Goal: Transaction & Acquisition: Purchase product/service

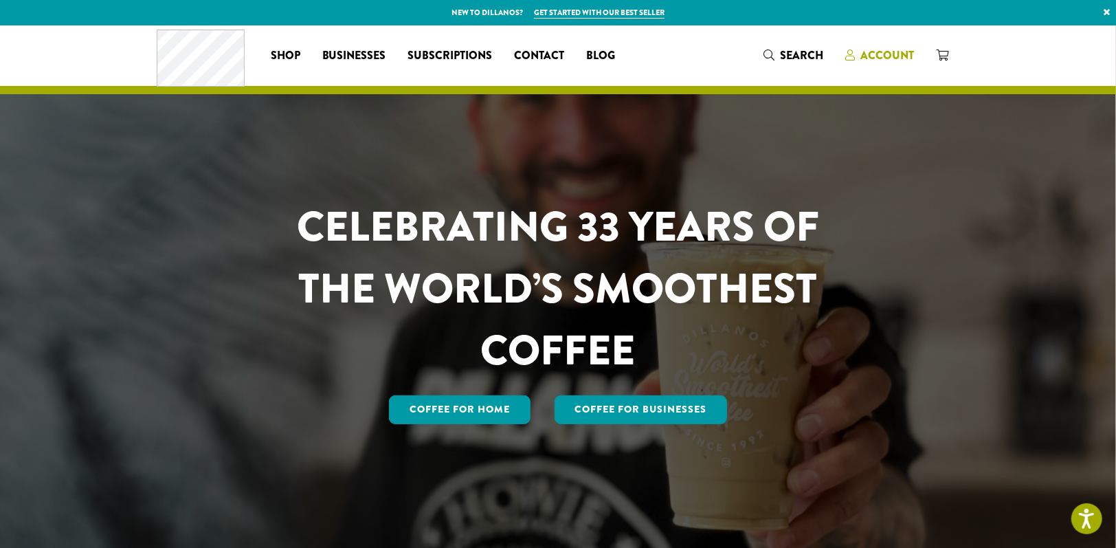
click at [884, 58] on span "Account" at bounding box center [887, 55] width 54 height 16
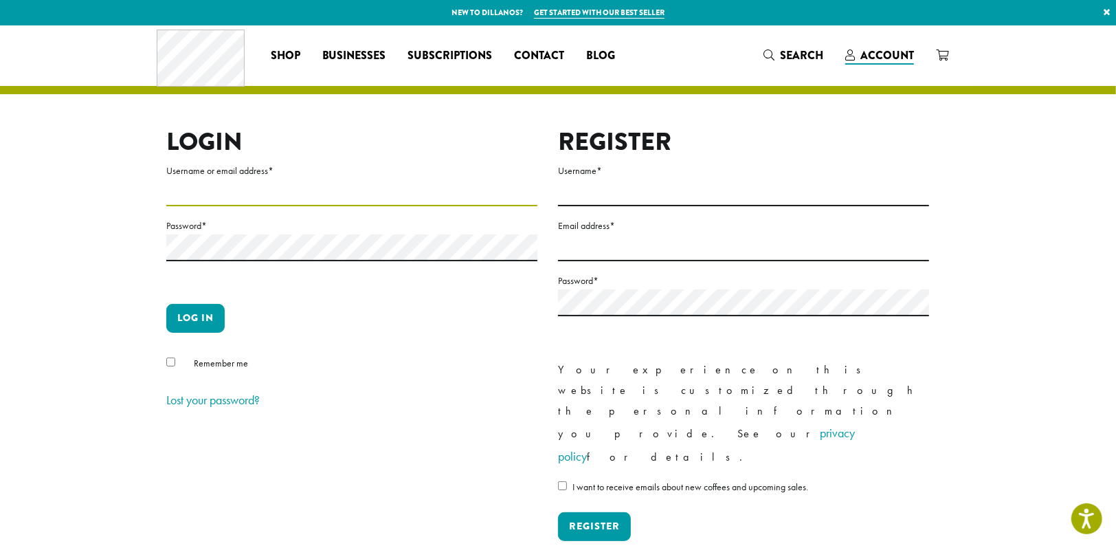
click at [199, 189] on input "Username or email address *" at bounding box center [351, 192] width 371 height 27
type input "**********"
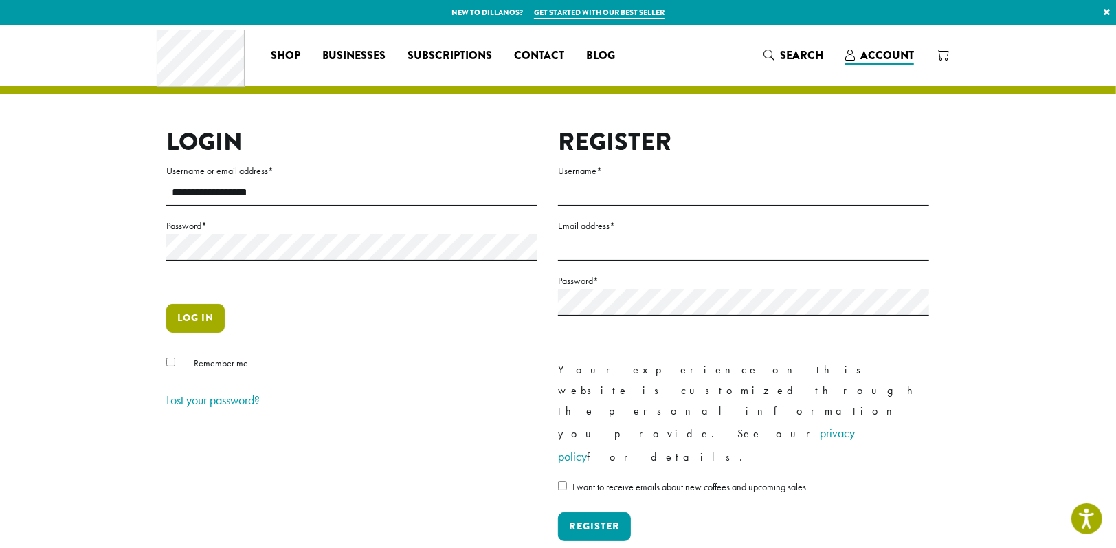
click at [191, 319] on button "Log in" at bounding box center [195, 318] width 58 height 29
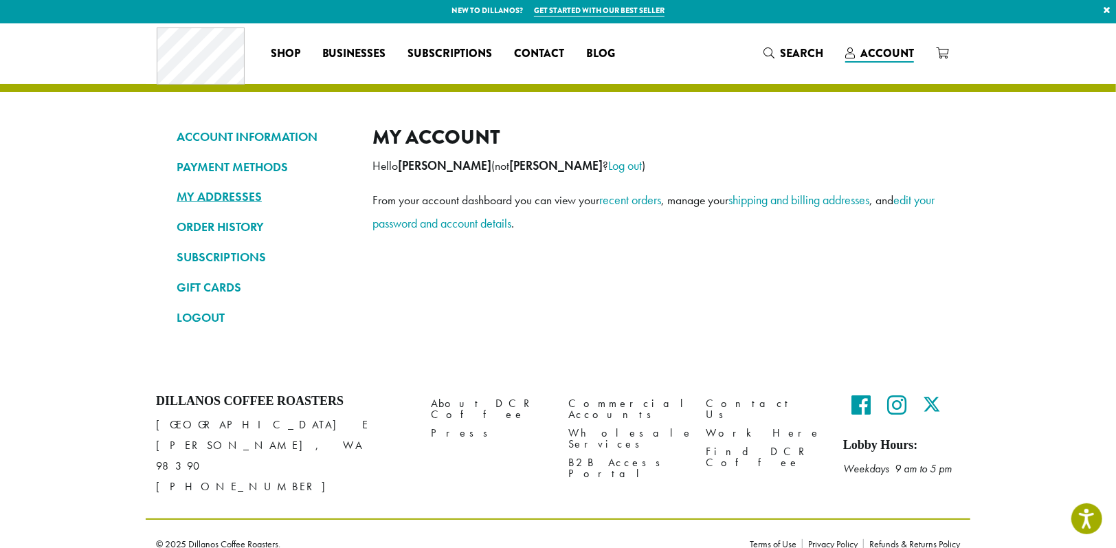
scroll to position [2, 0]
click at [635, 197] on link "recent orders" at bounding box center [630, 200] width 62 height 16
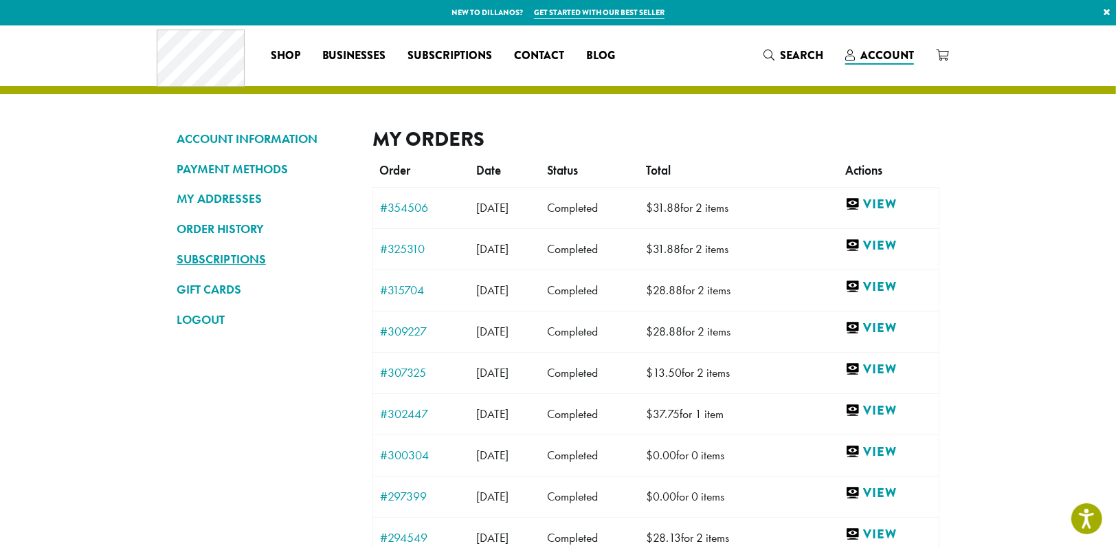
click at [234, 254] on link "SUBSCRIPTIONS" at bounding box center [264, 258] width 175 height 23
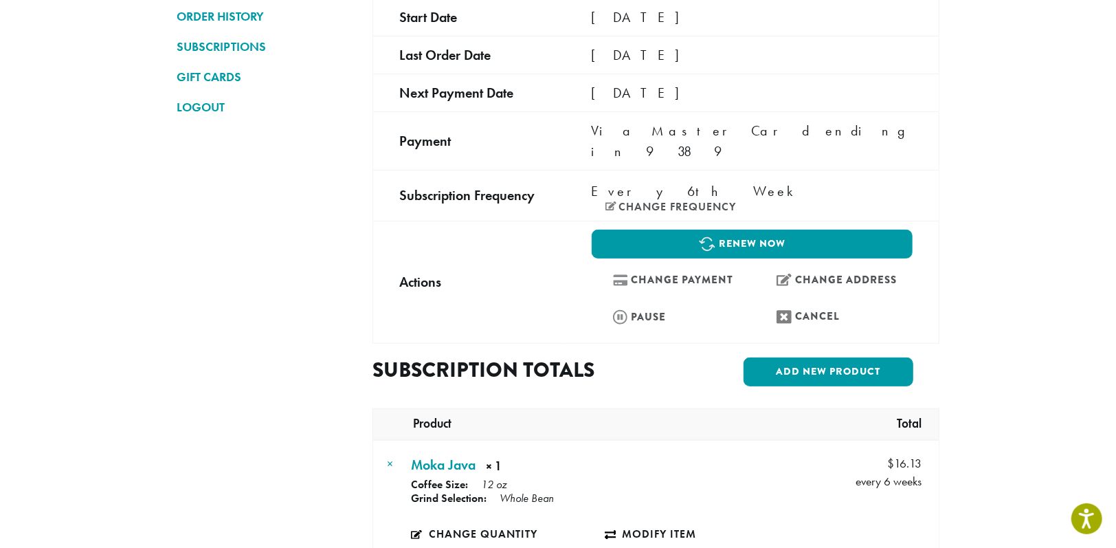
scroll to position [183, 0]
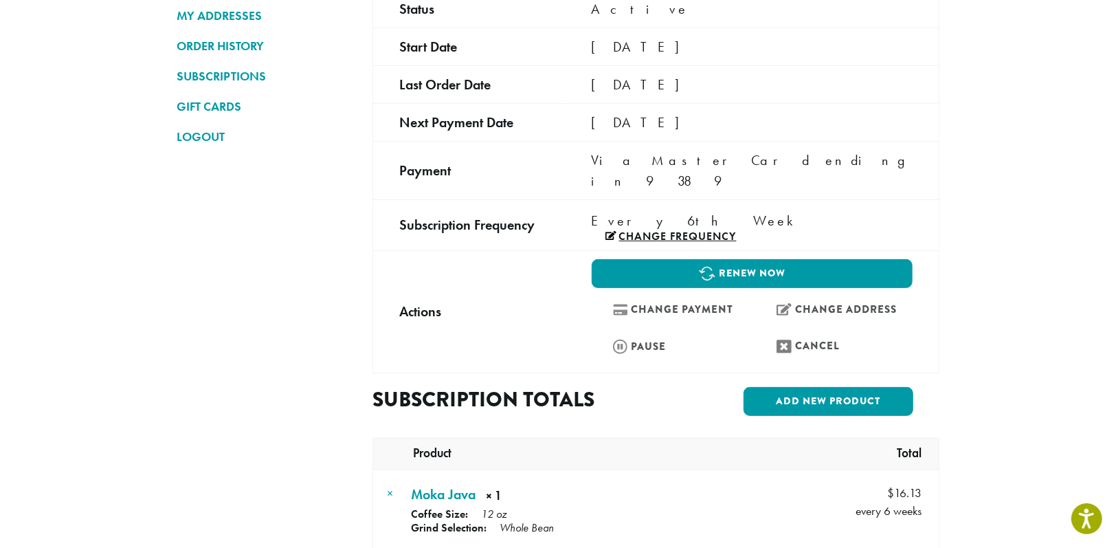
click at [737, 231] on link "Change frequency" at bounding box center [670, 236] width 131 height 11
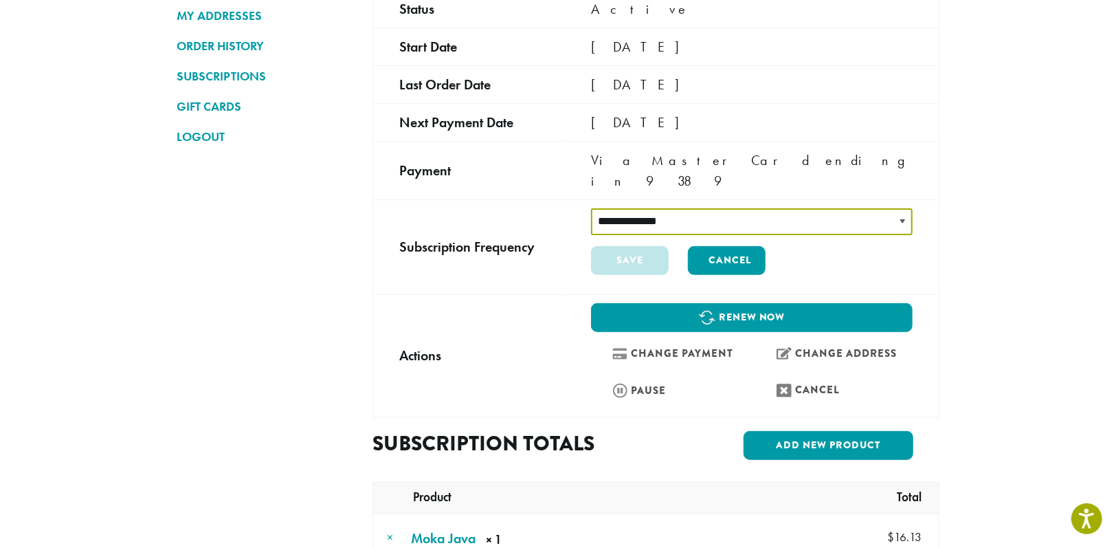
click at [907, 208] on select "**********" at bounding box center [752, 221] width 322 height 27
click at [851, 208] on select "**********" at bounding box center [752, 221] width 322 height 27
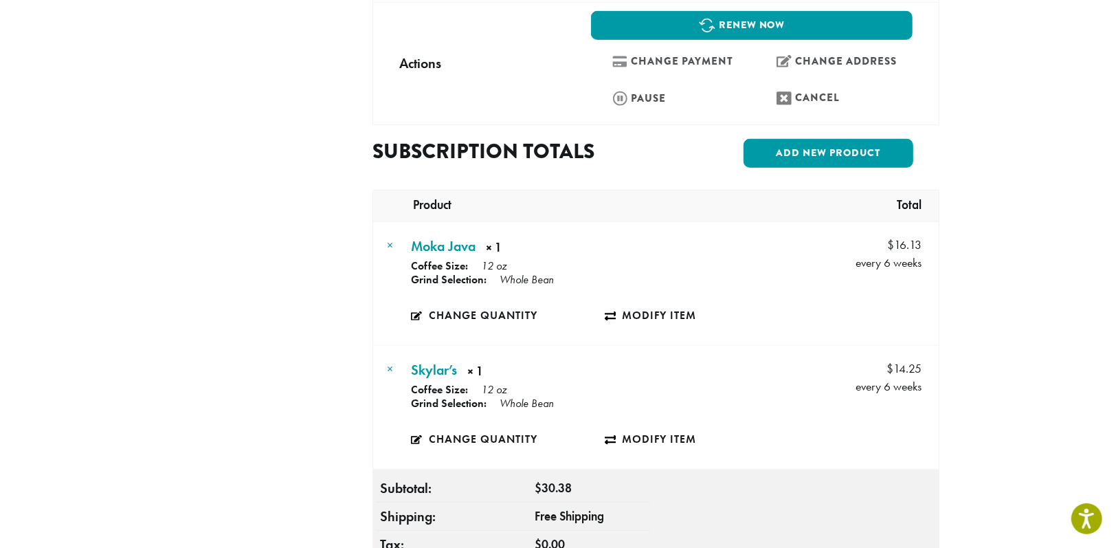
scroll to position [458, 0]
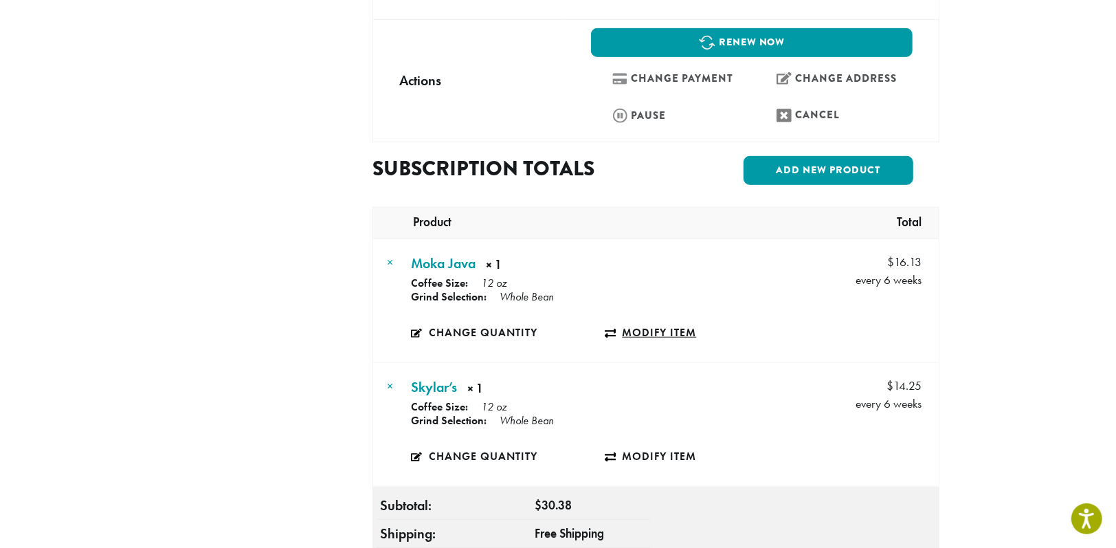
click at [649, 317] on link "Modify item" at bounding box center [702, 333] width 194 height 32
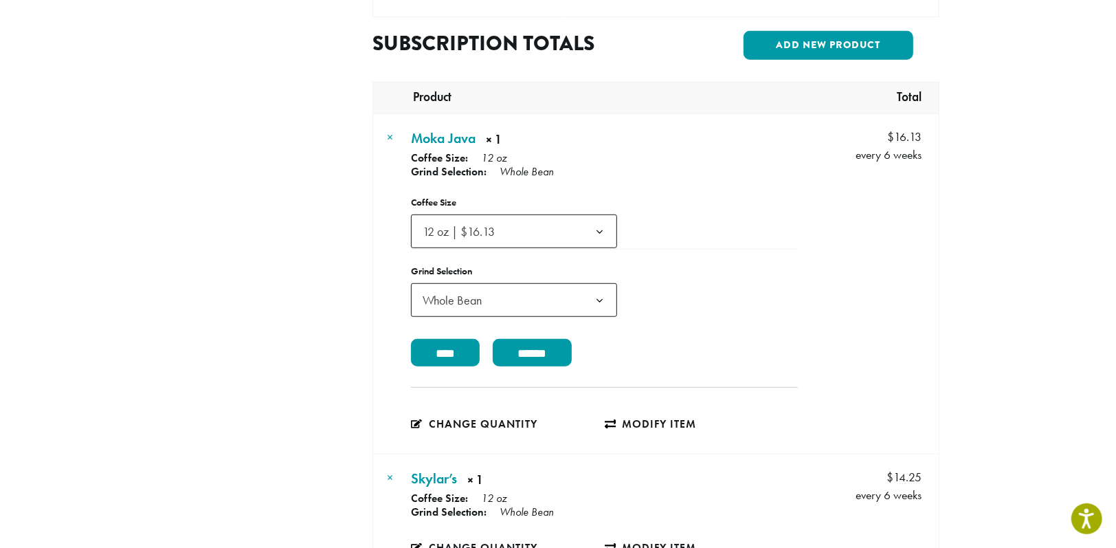
scroll to position [550, 0]
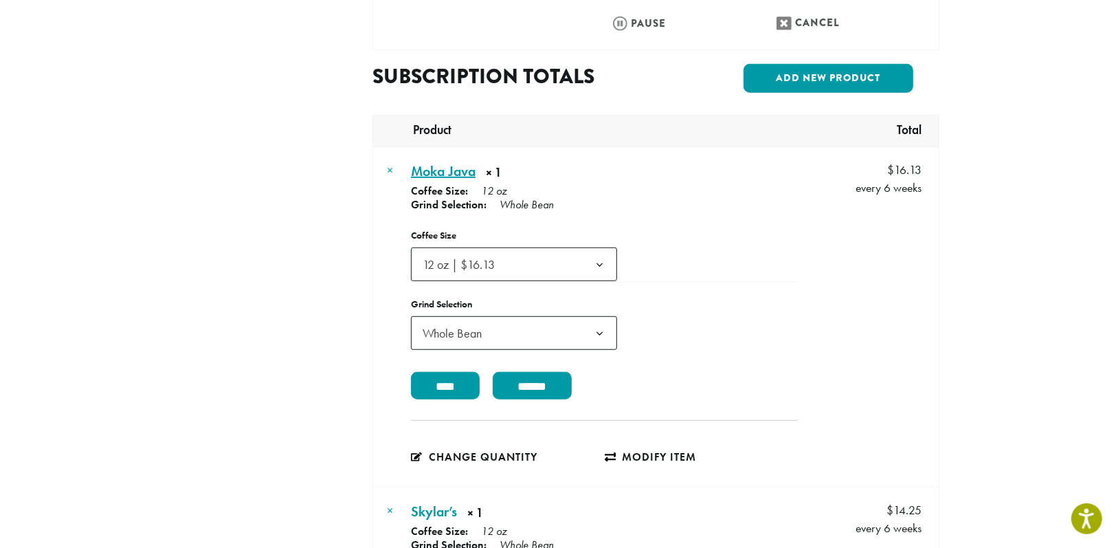
click at [442, 161] on link "Moka Java × 1" at bounding box center [443, 171] width 65 height 21
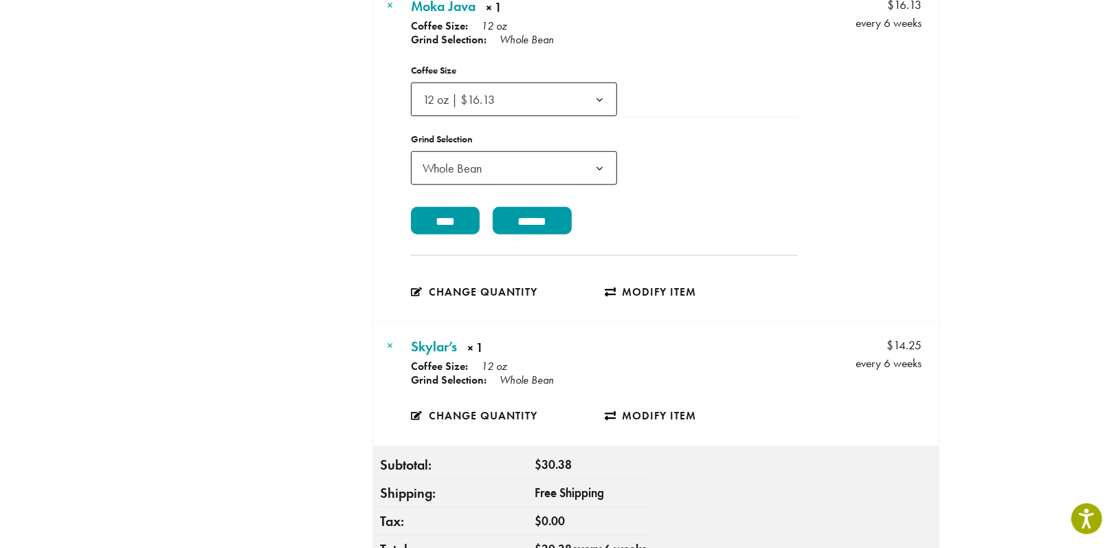
scroll to position [732, 0]
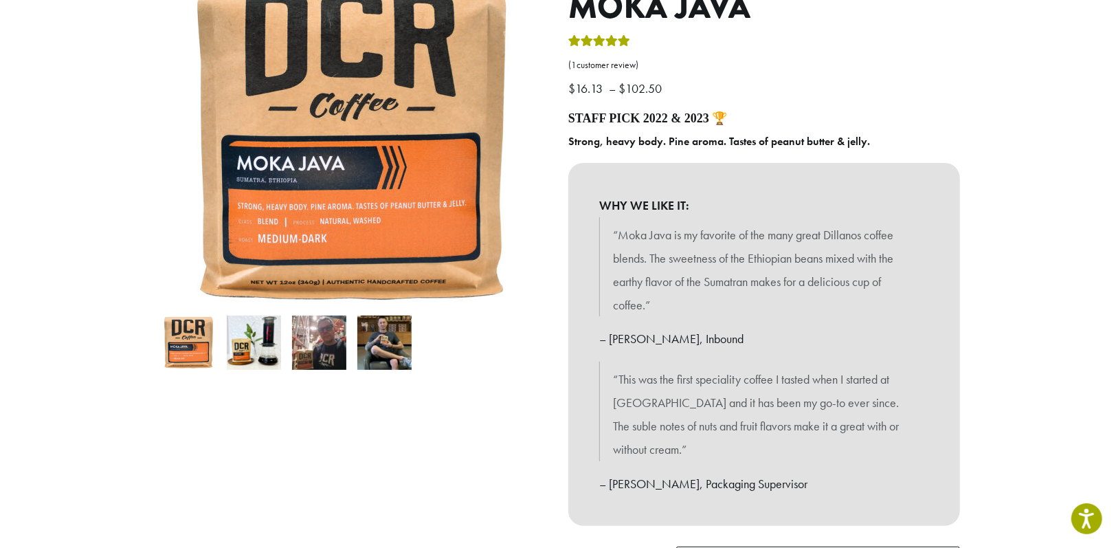
scroll to position [275, 0]
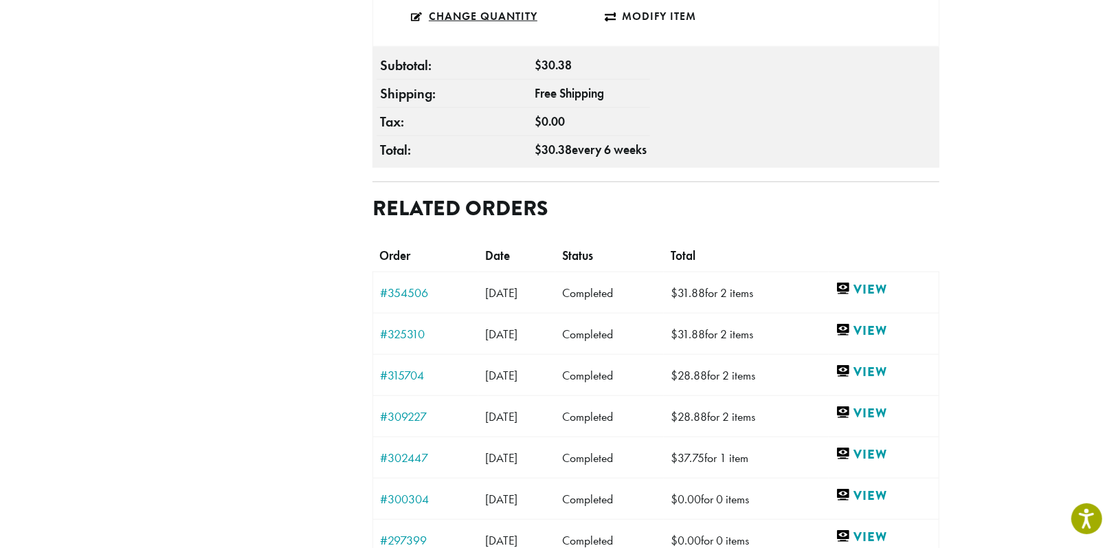
scroll to position [796, 0]
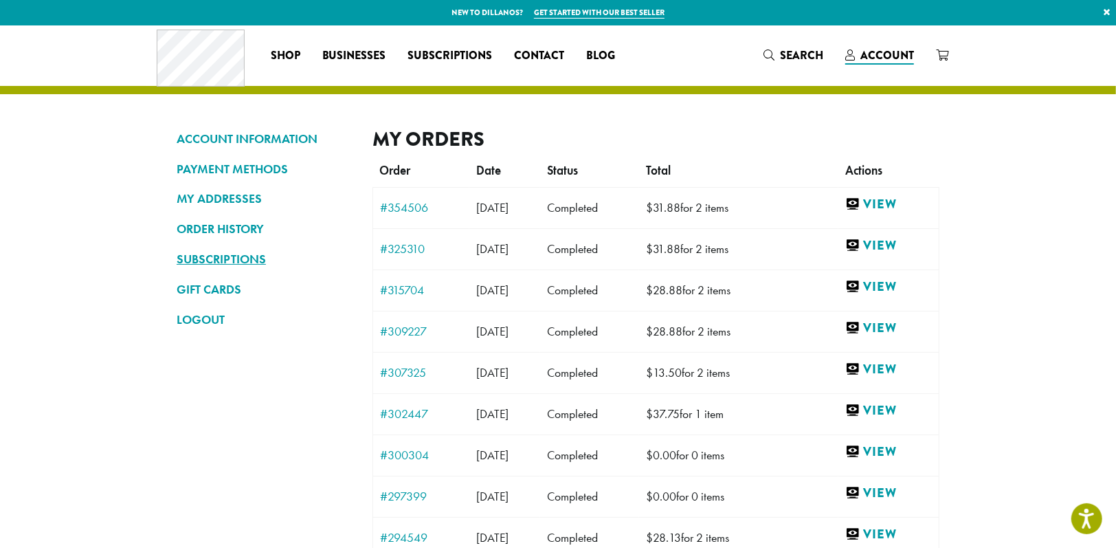
click at [218, 258] on link "SUBSCRIPTIONS" at bounding box center [264, 258] width 175 height 23
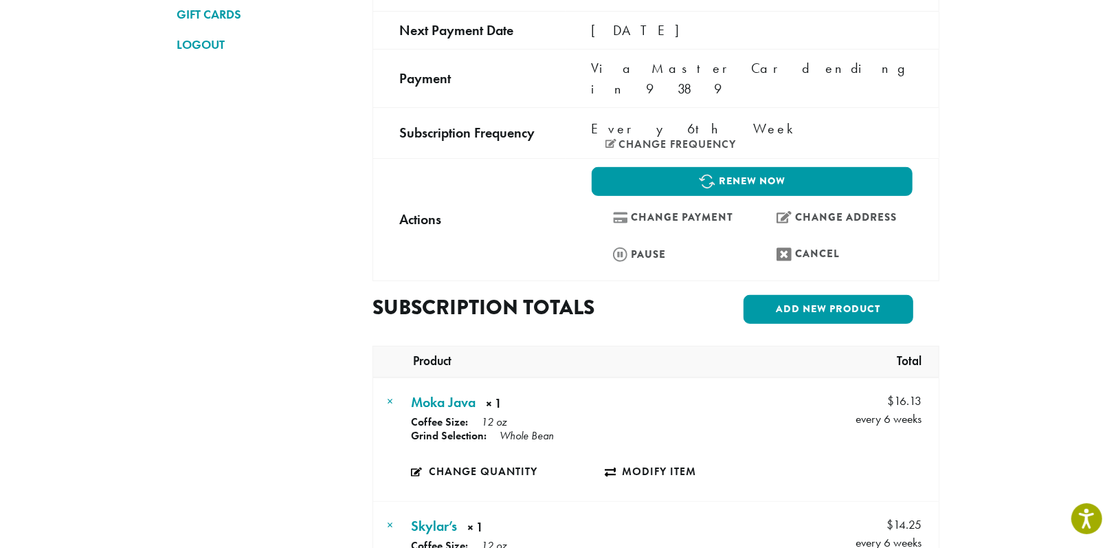
scroll to position [91, 0]
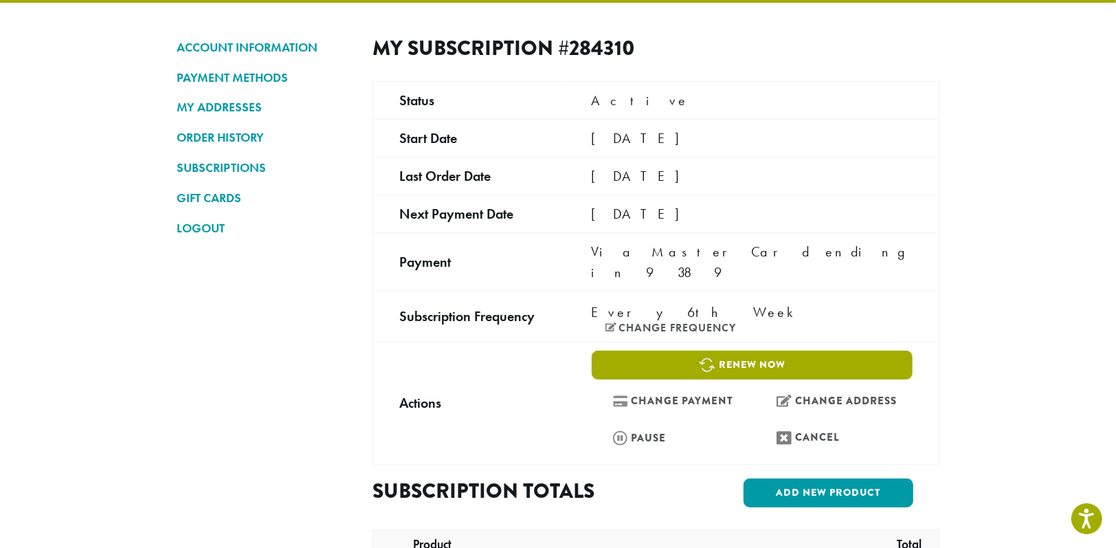
click at [726, 350] on link "Renew now" at bounding box center [752, 364] width 321 height 29
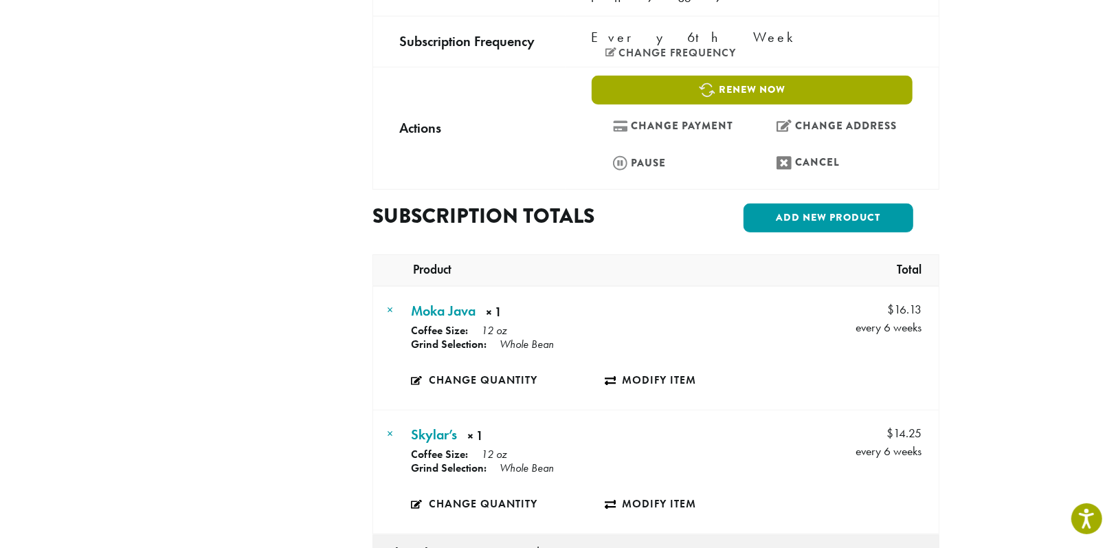
scroll to position [550, 0]
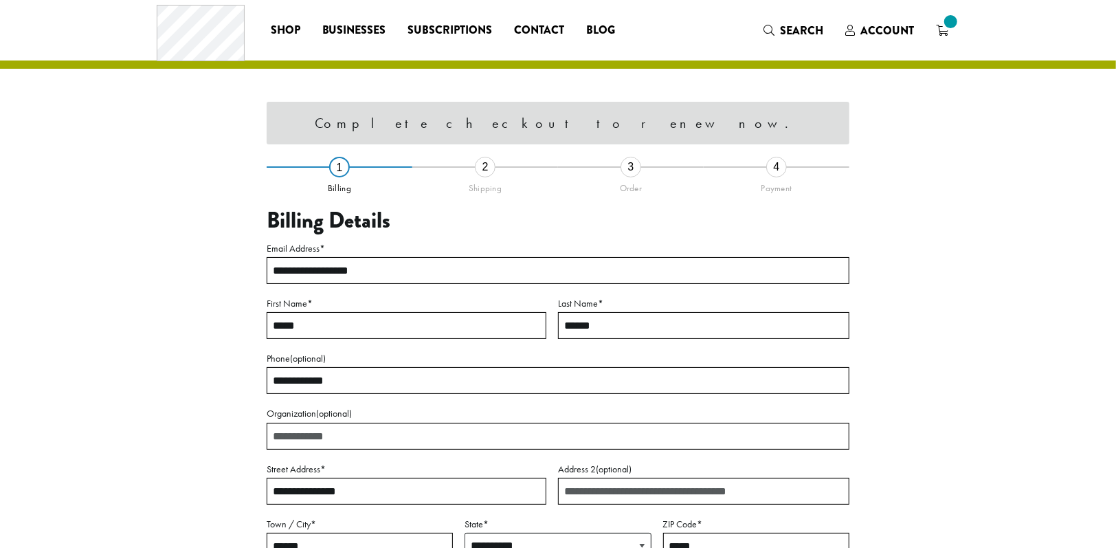
select select "**"
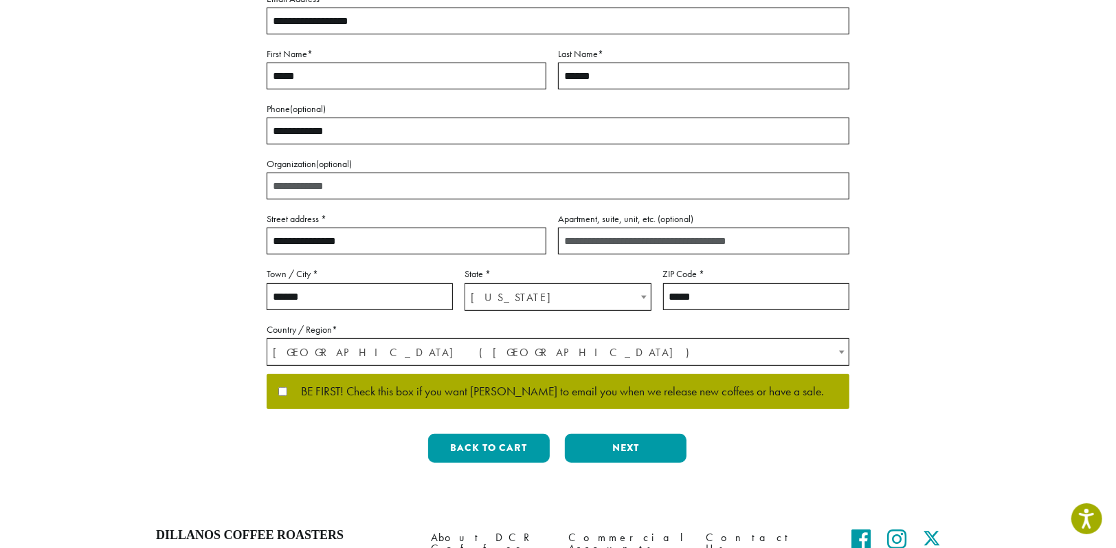
scroll to position [408, 0]
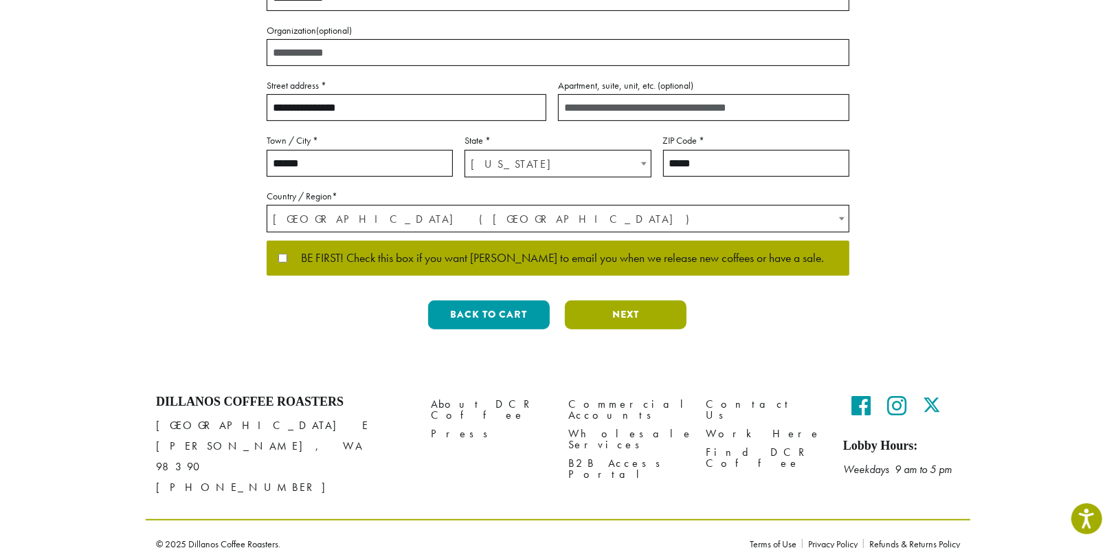
click at [608, 324] on button "Next" at bounding box center [626, 314] width 122 height 29
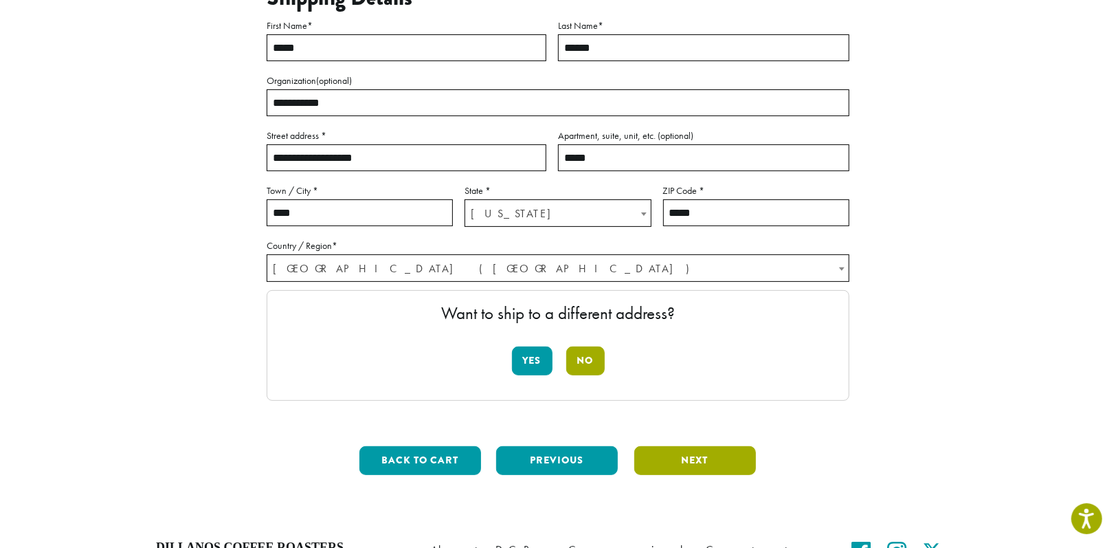
scroll to position [170, 0]
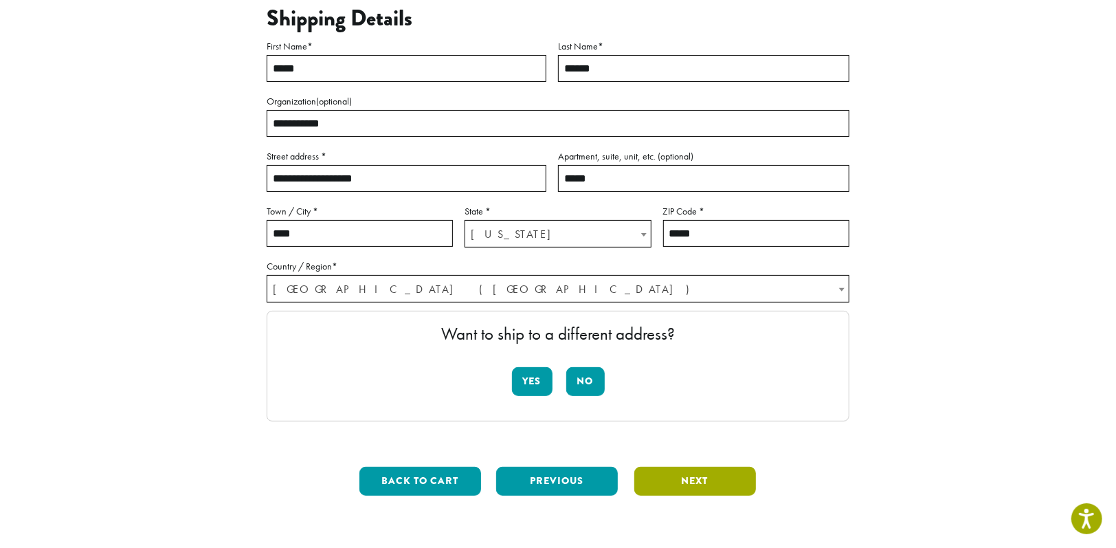
click at [698, 479] on button "Next" at bounding box center [695, 481] width 122 height 29
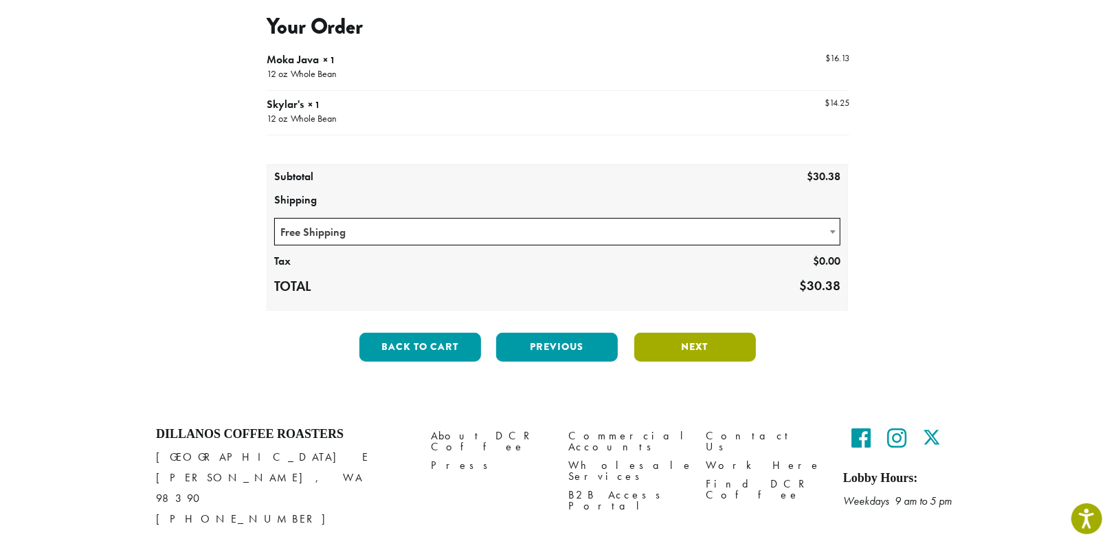
scroll to position [170, 0]
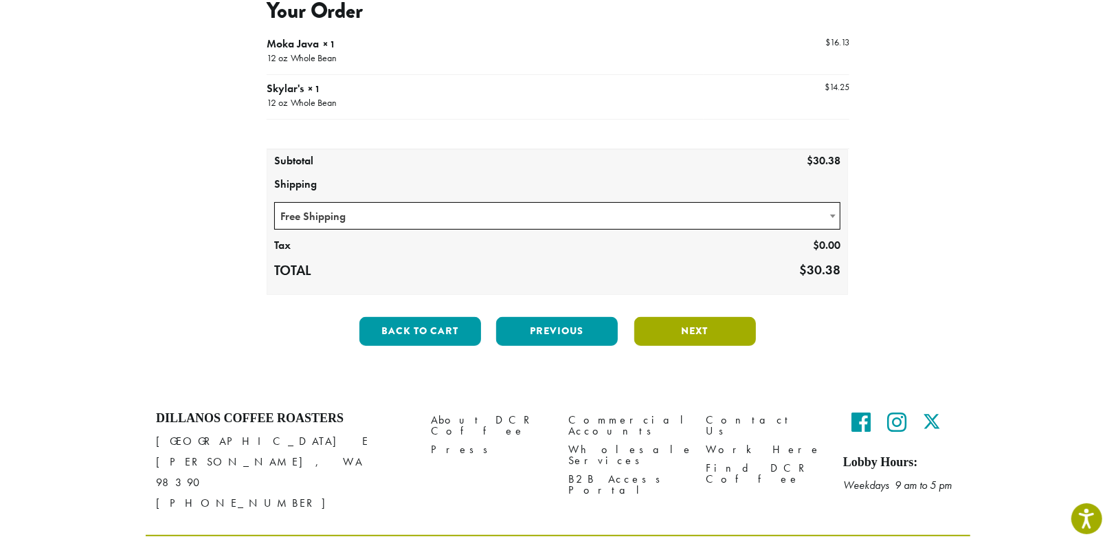
click at [697, 328] on button "Next" at bounding box center [695, 331] width 122 height 29
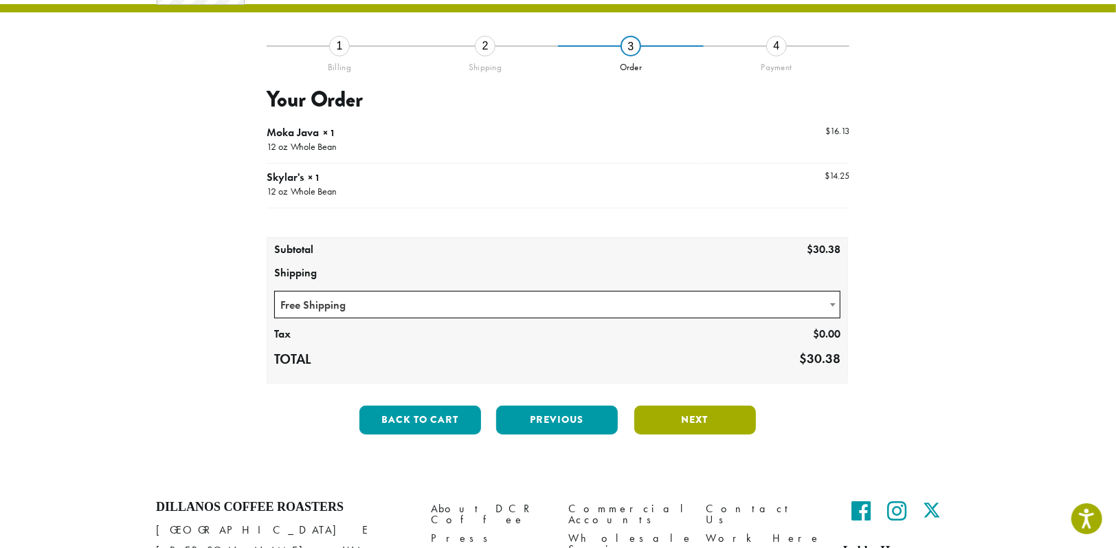
scroll to position [78, 0]
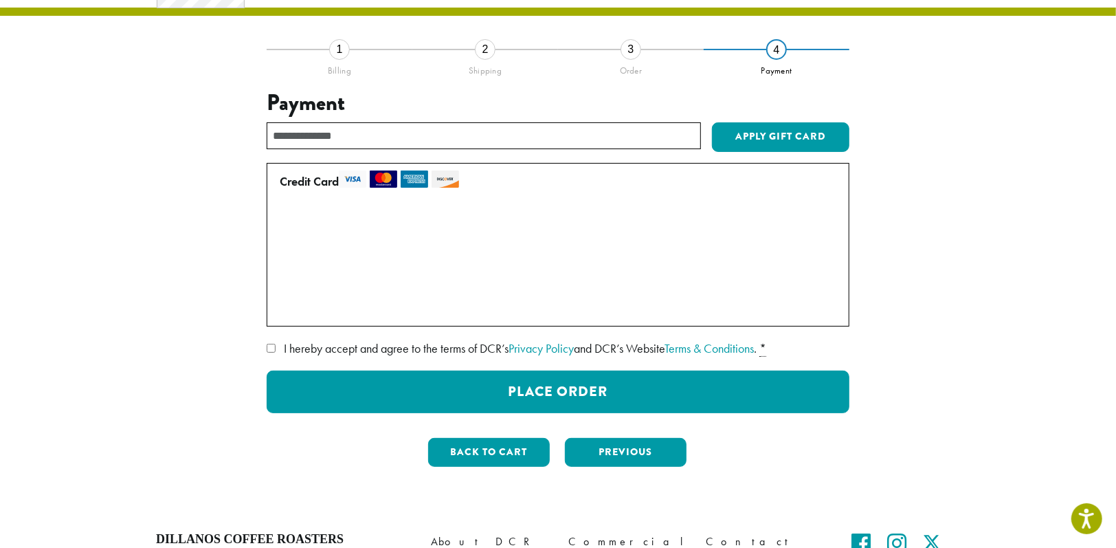
click at [284, 222] on label "• • • 2611 (expires 08/29)" at bounding box center [555, 222] width 551 height 22
click at [284, 250] on label "• • • 3002 (expires 08/29)" at bounding box center [555, 250] width 551 height 22
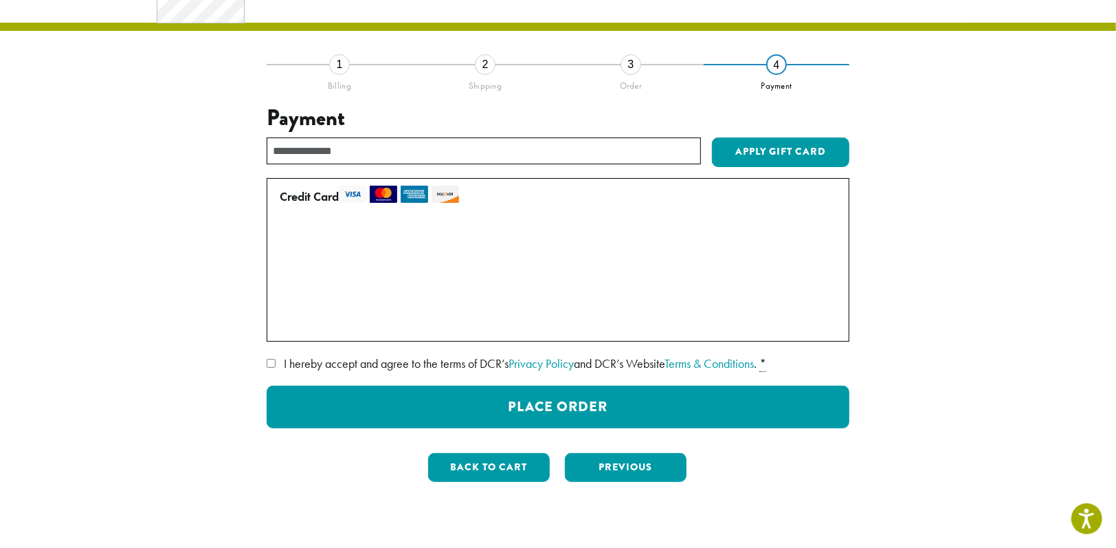
scroll to position [91, 0]
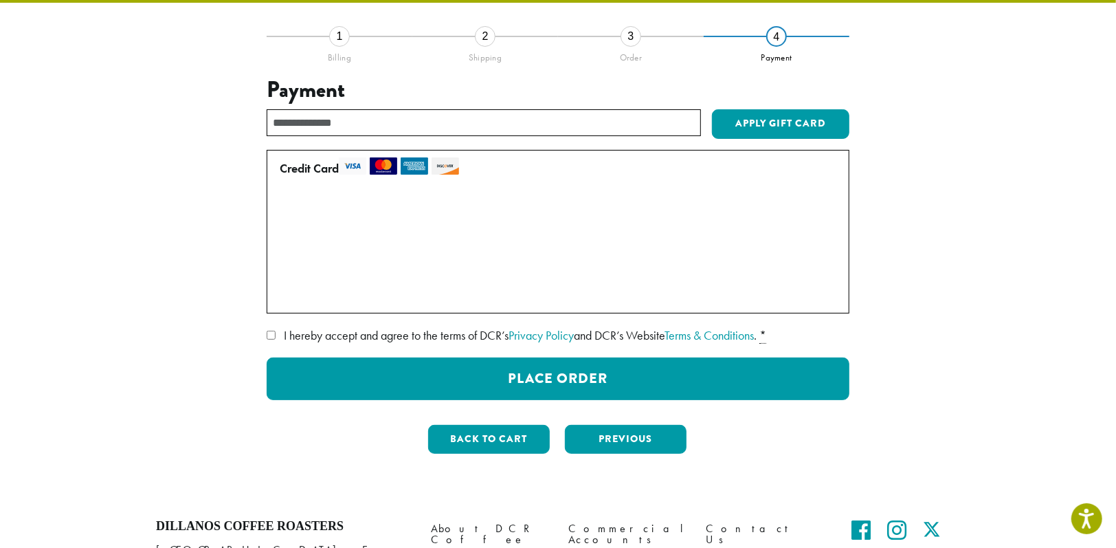
click at [266, 335] on div "**********" at bounding box center [557, 250] width 783 height 429
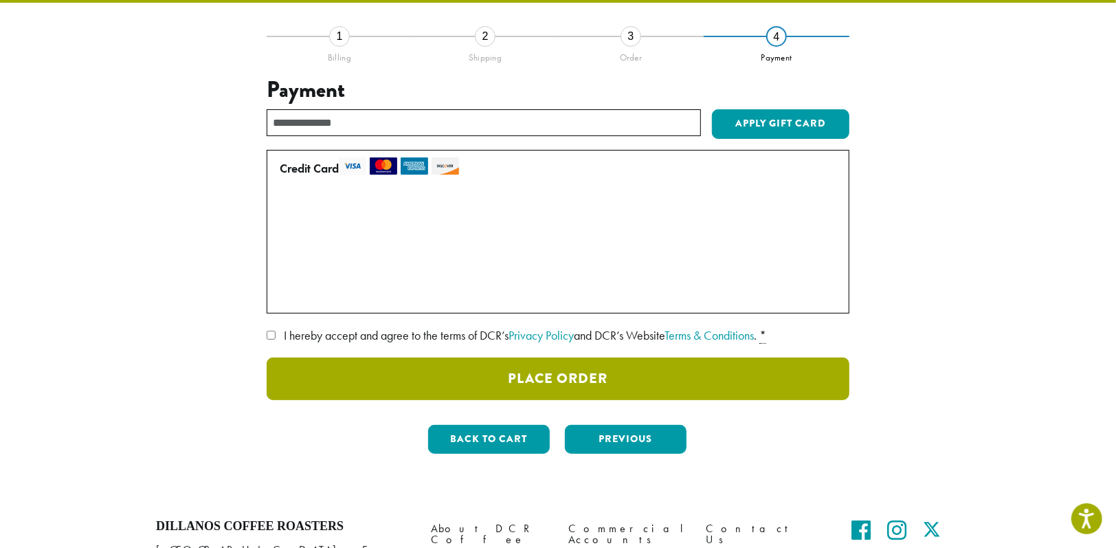
click at [568, 377] on button "Place Order" at bounding box center [558, 378] width 583 height 43
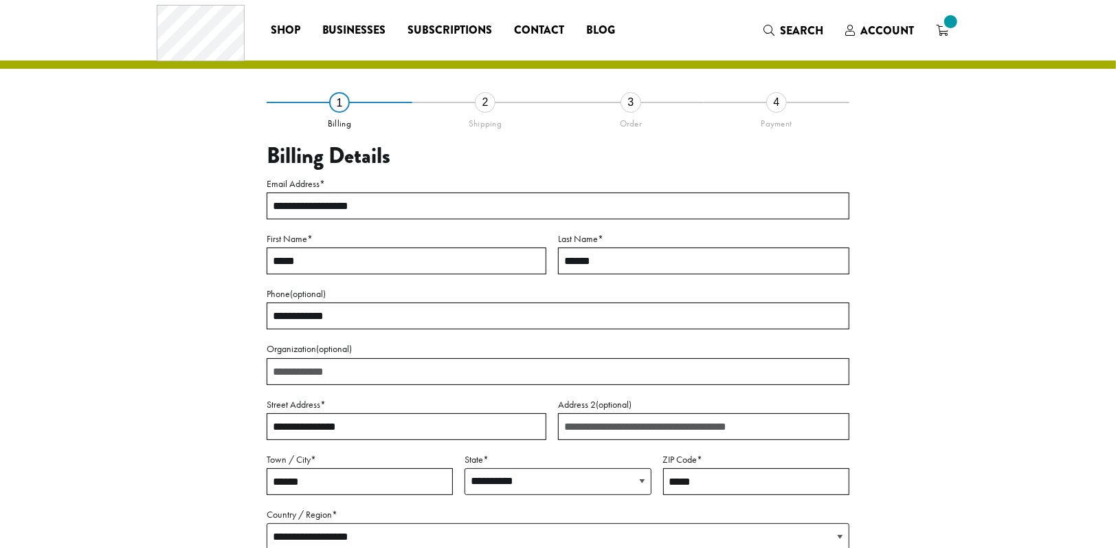
select select "**"
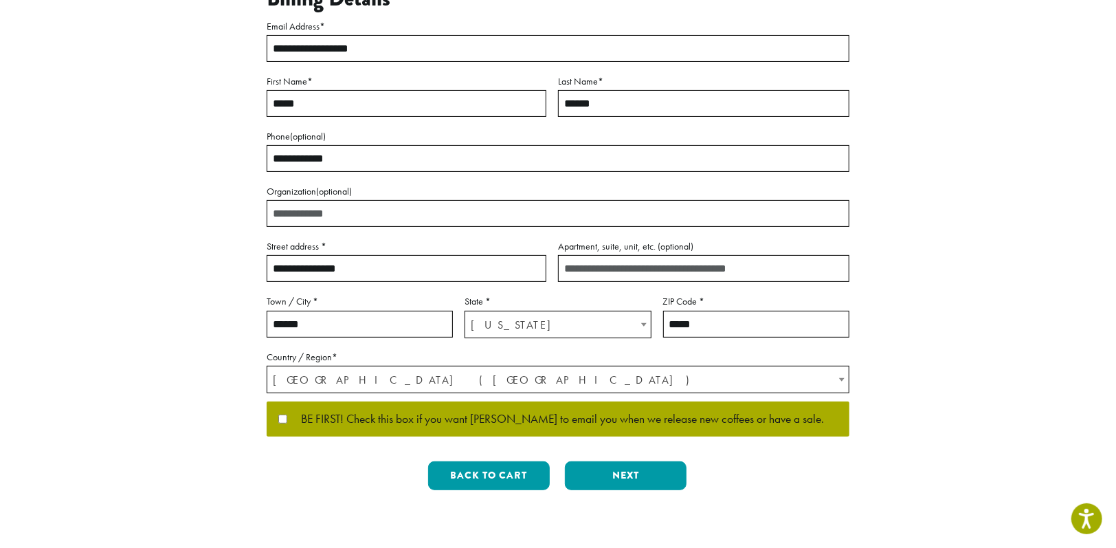
scroll to position [344, 0]
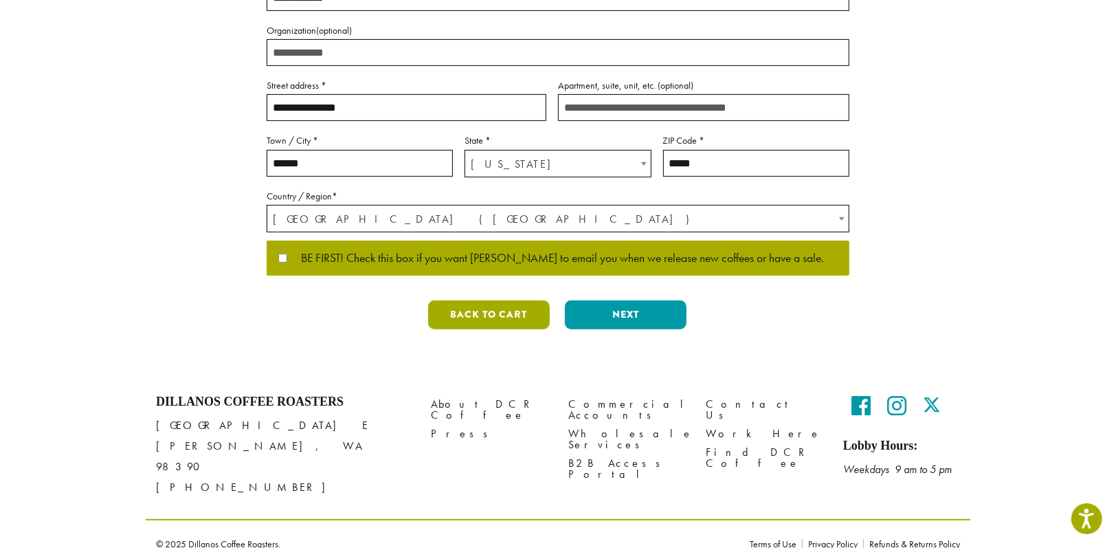
click at [495, 309] on button "Back to cart" at bounding box center [489, 314] width 122 height 29
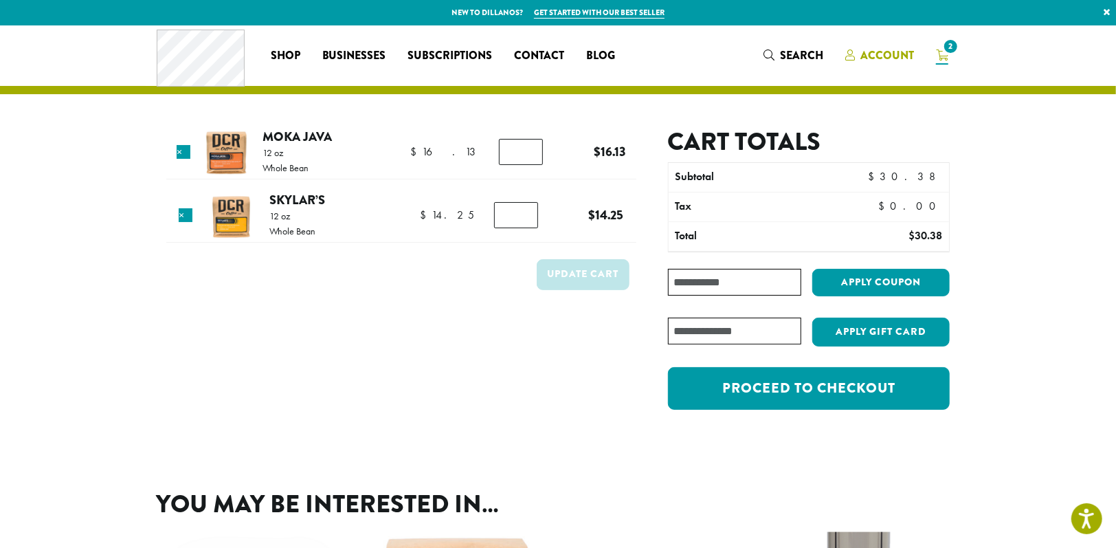
click at [884, 54] on span "Account" at bounding box center [887, 55] width 54 height 16
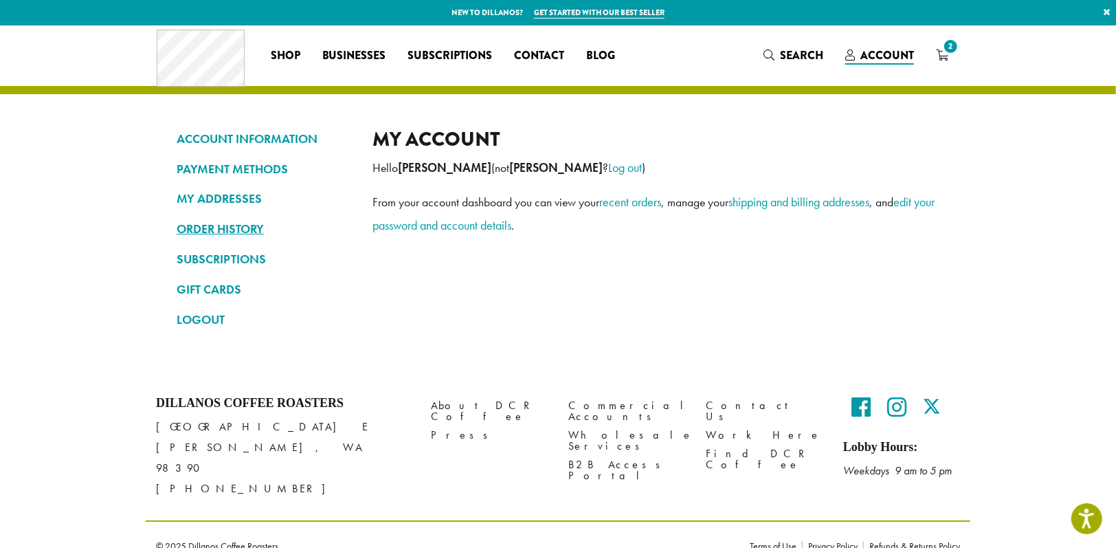
click at [226, 232] on link "ORDER HISTORY" at bounding box center [264, 228] width 175 height 23
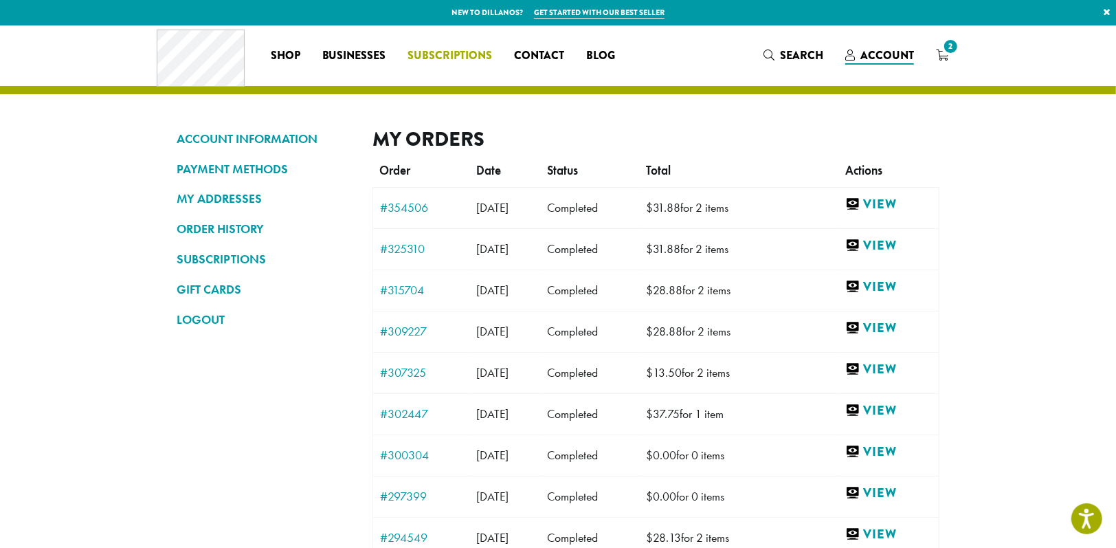
click at [431, 54] on span "Subscriptions" at bounding box center [450, 55] width 85 height 17
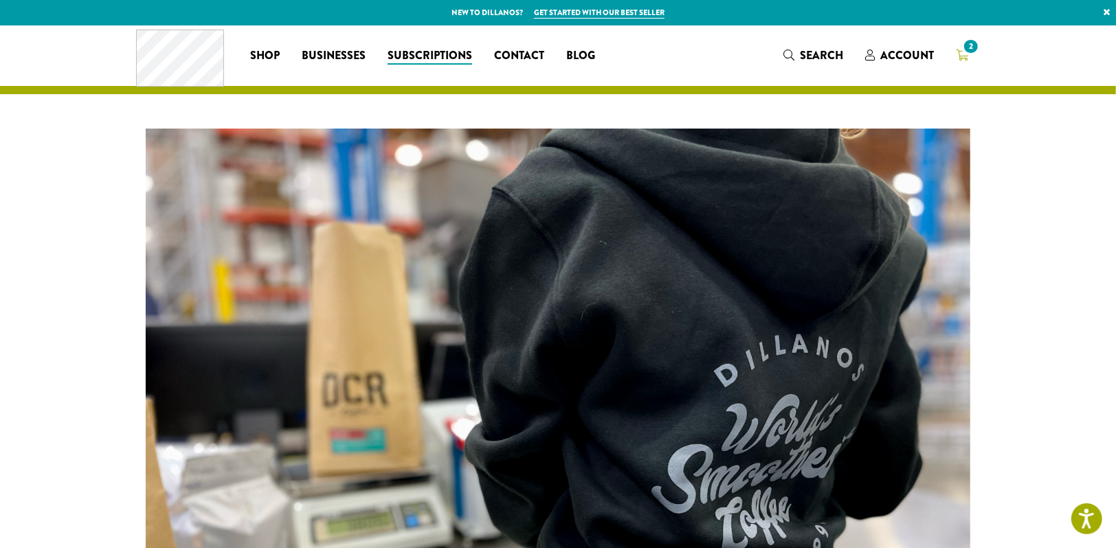
click at [962, 45] on div "Coffee All Coffees Best Sellers Blends Single Origins Dillanos Limited Organic …" at bounding box center [557, 55] width 843 height 57
click at [966, 52] on span "2" at bounding box center [970, 46] width 19 height 19
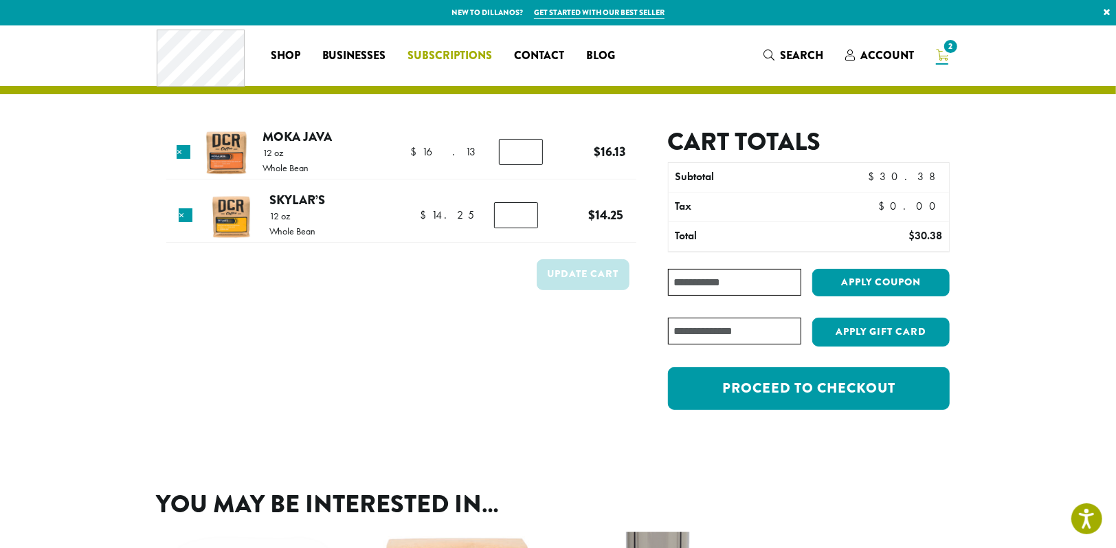
click at [461, 57] on span "Subscriptions" at bounding box center [450, 55] width 85 height 17
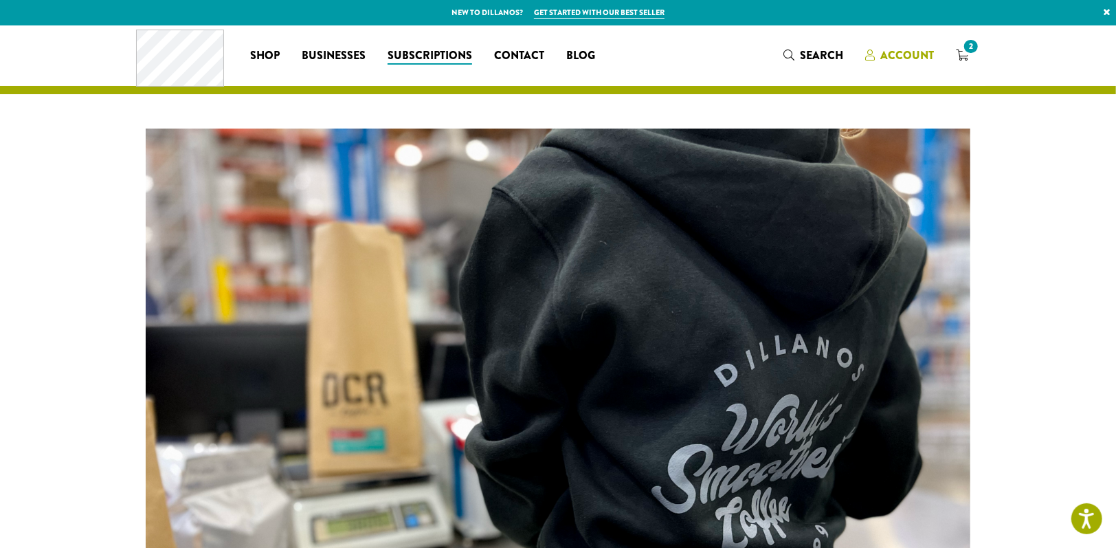
click at [917, 54] on span "Account" at bounding box center [908, 55] width 54 height 16
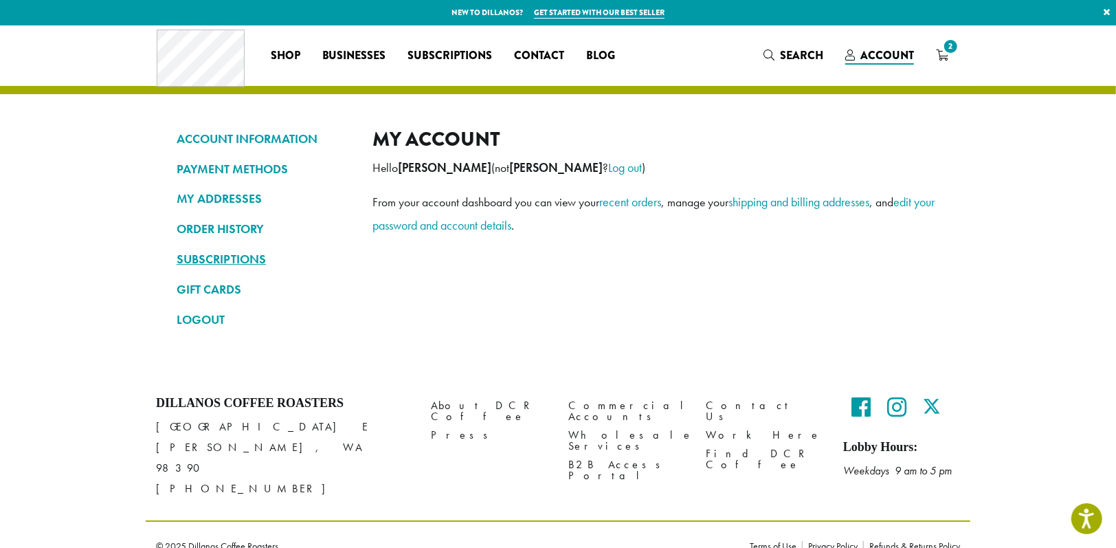
click at [214, 259] on link "SUBSCRIPTIONS" at bounding box center [264, 258] width 175 height 23
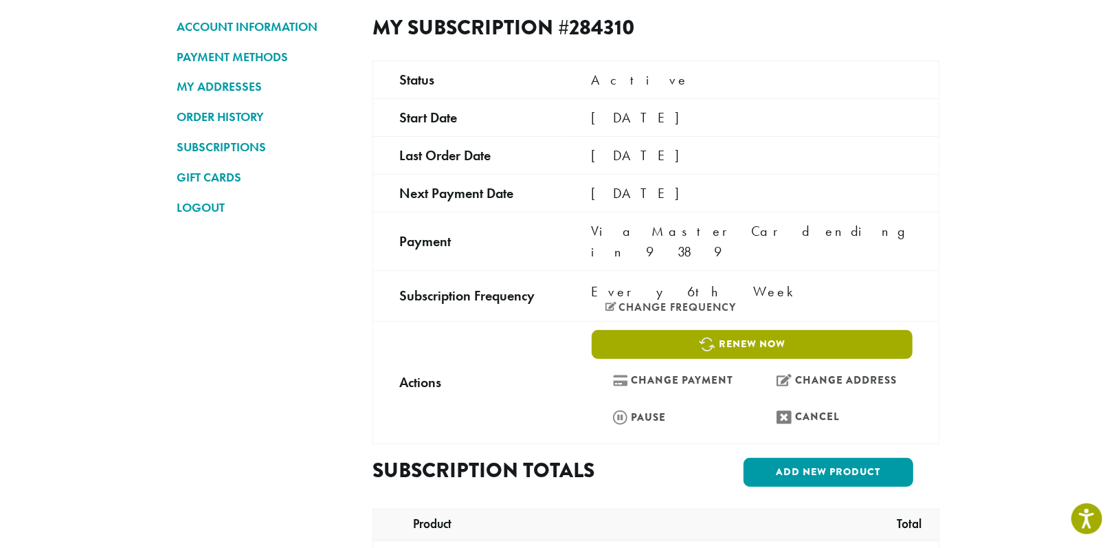
scroll to position [91, 0]
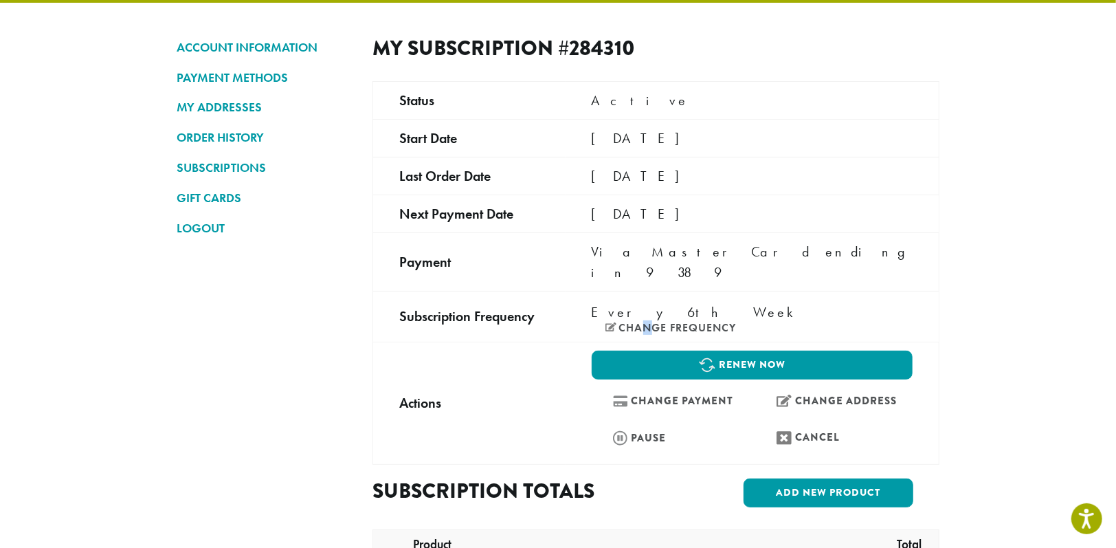
click at [732, 322] on link "Change frequency" at bounding box center [670, 327] width 131 height 11
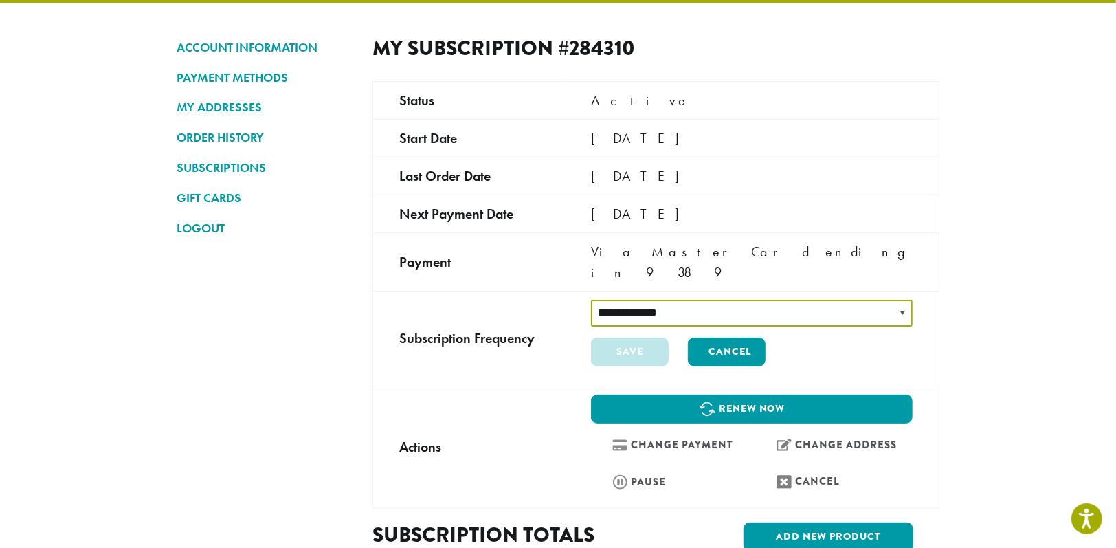
click at [902, 300] on select "**********" at bounding box center [752, 313] width 322 height 27
select select "******"
click at [591, 300] on select "**********" at bounding box center [752, 313] width 322 height 27
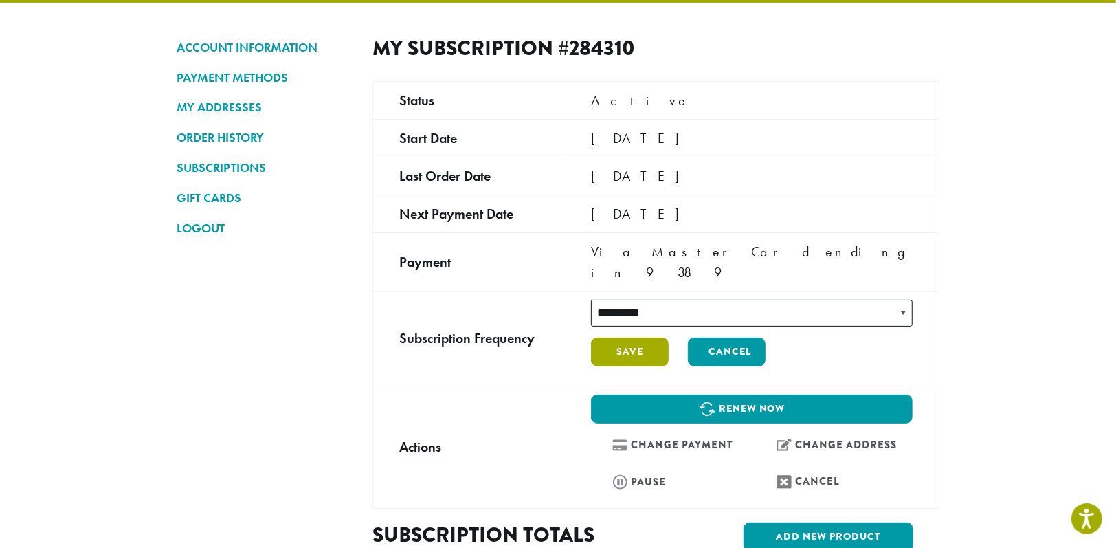
click at [627, 337] on button "Save" at bounding box center [630, 351] width 78 height 29
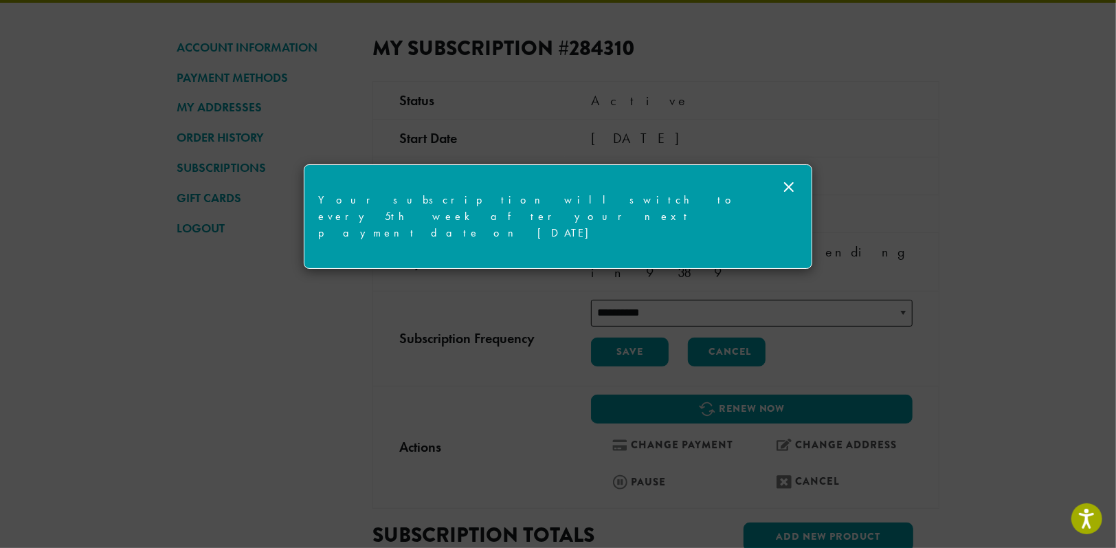
click at [792, 188] on icon at bounding box center [789, 187] width 16 height 16
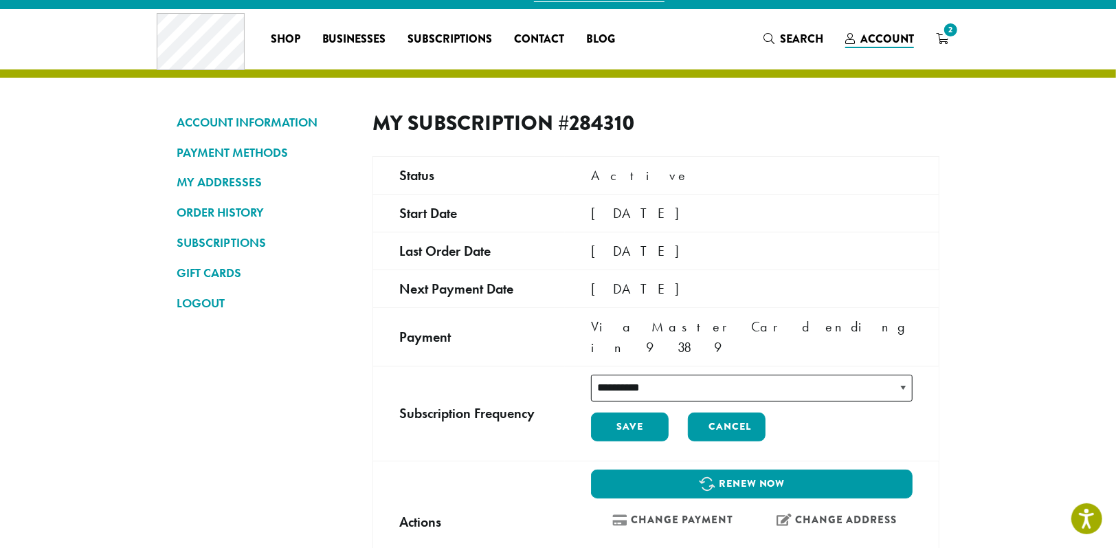
scroll to position [60, 0]
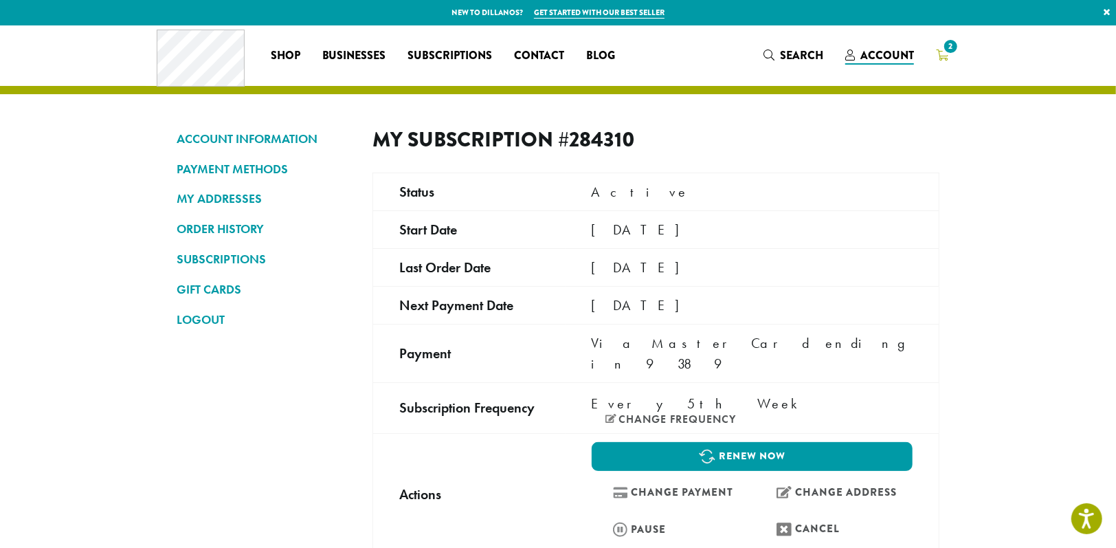
click at [946, 54] on span "2" at bounding box center [950, 46] width 19 height 19
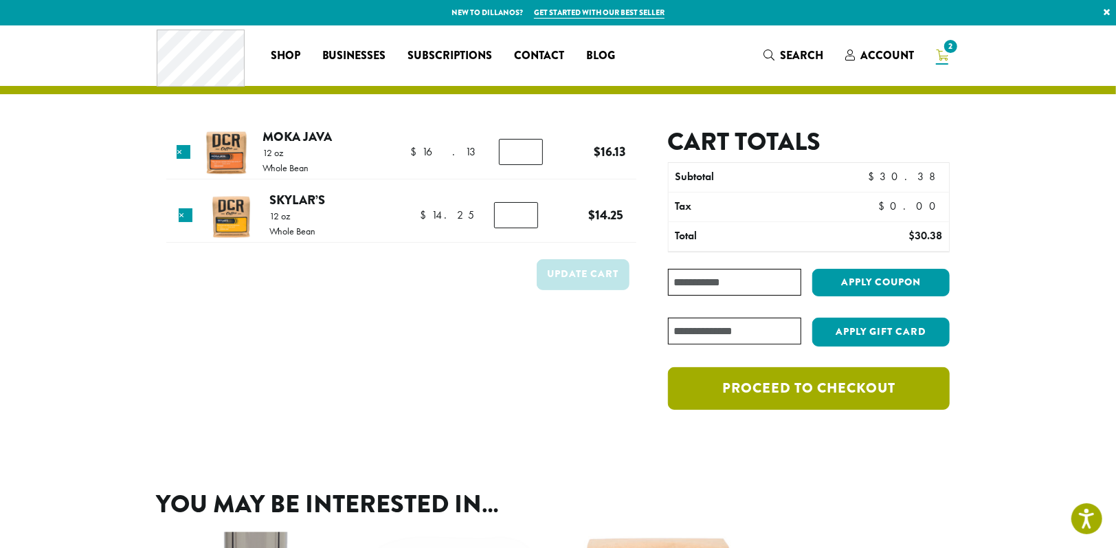
click at [798, 385] on link "Proceed to checkout" at bounding box center [809, 388] width 282 height 43
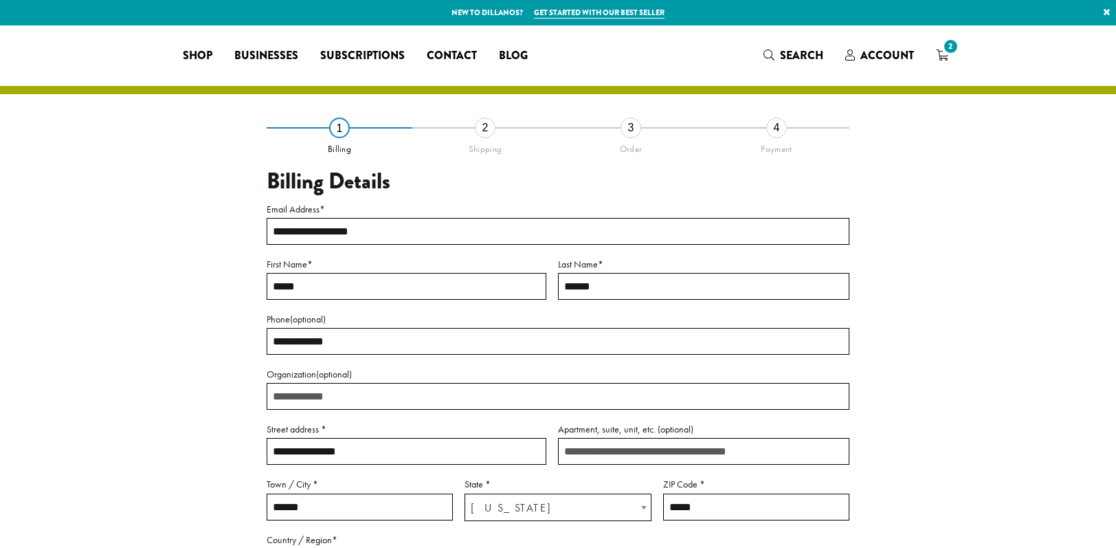
select select "**"
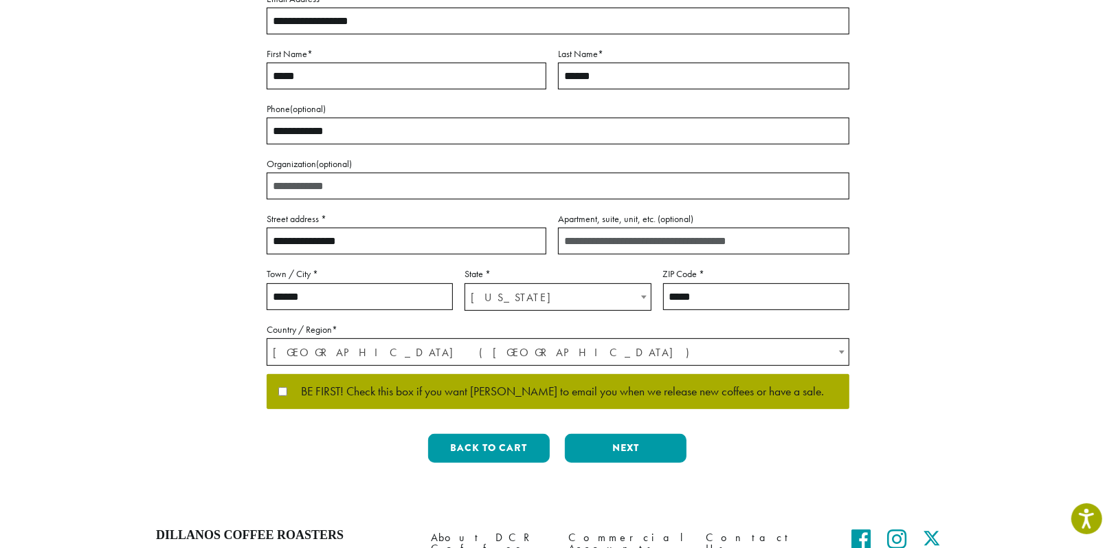
scroll to position [275, 0]
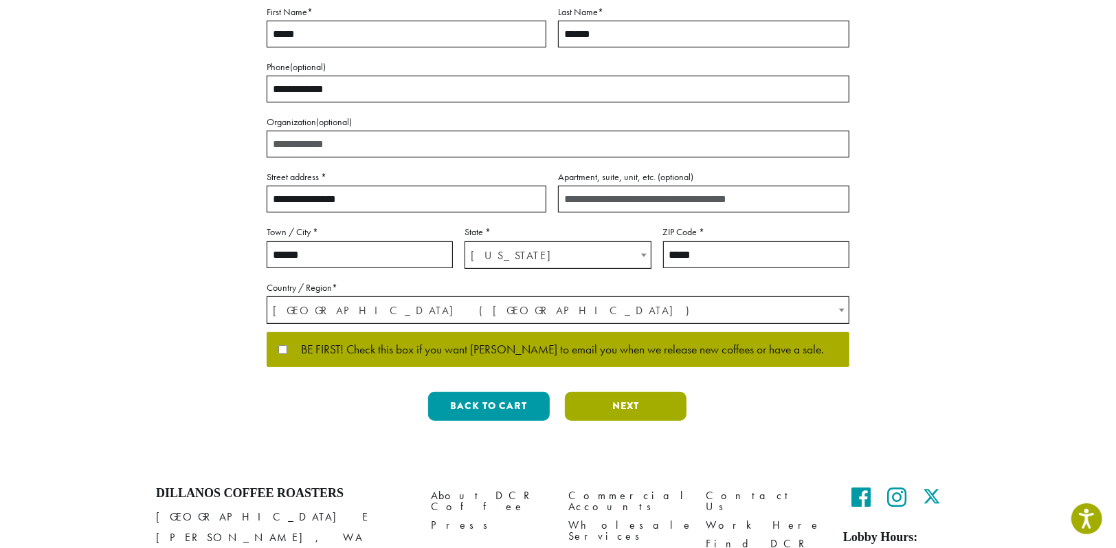
click at [621, 404] on button "Next" at bounding box center [626, 406] width 122 height 29
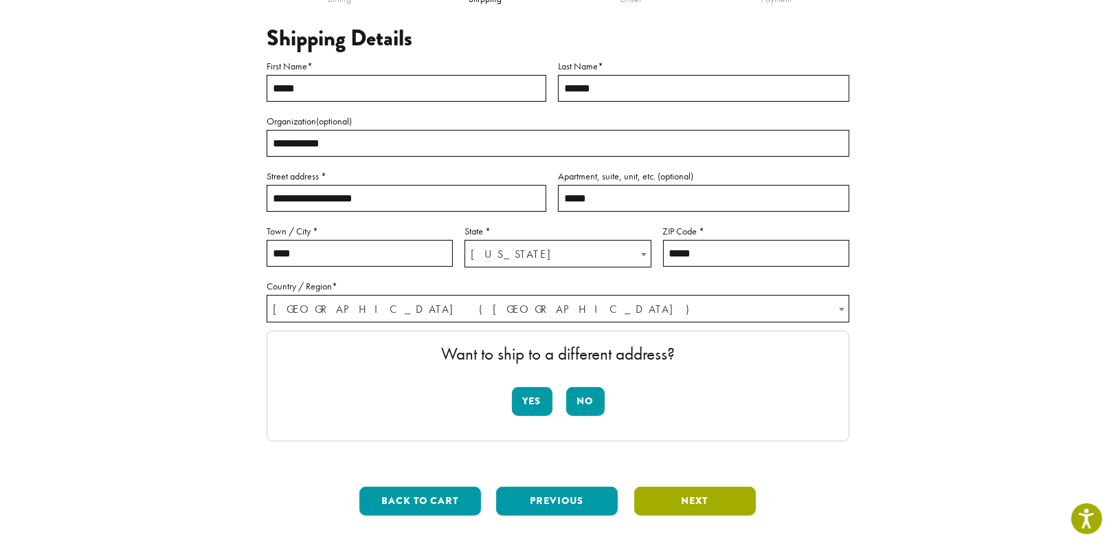
scroll to position [170, 0]
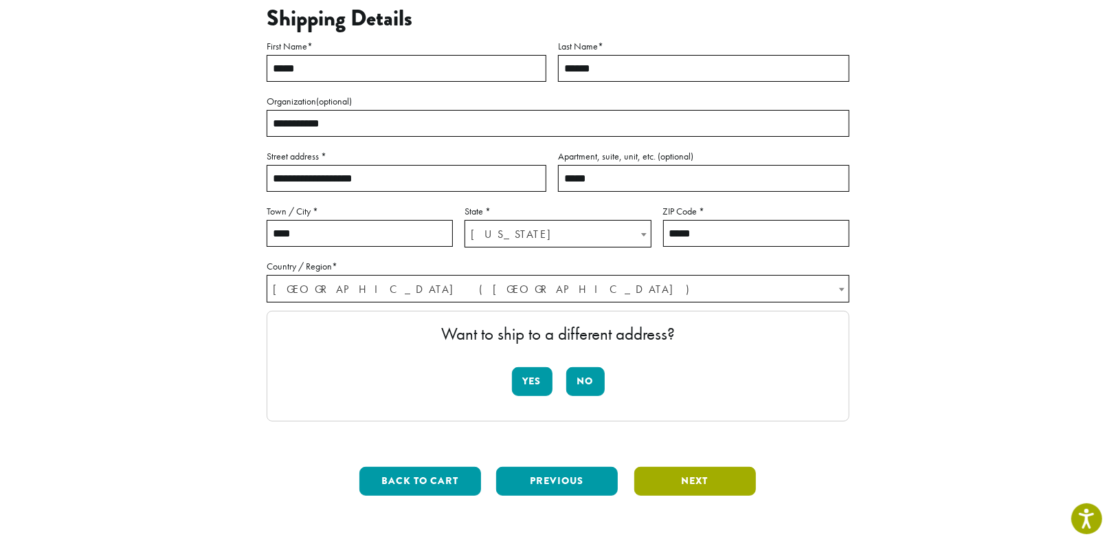
click at [701, 472] on button "Next" at bounding box center [695, 481] width 122 height 29
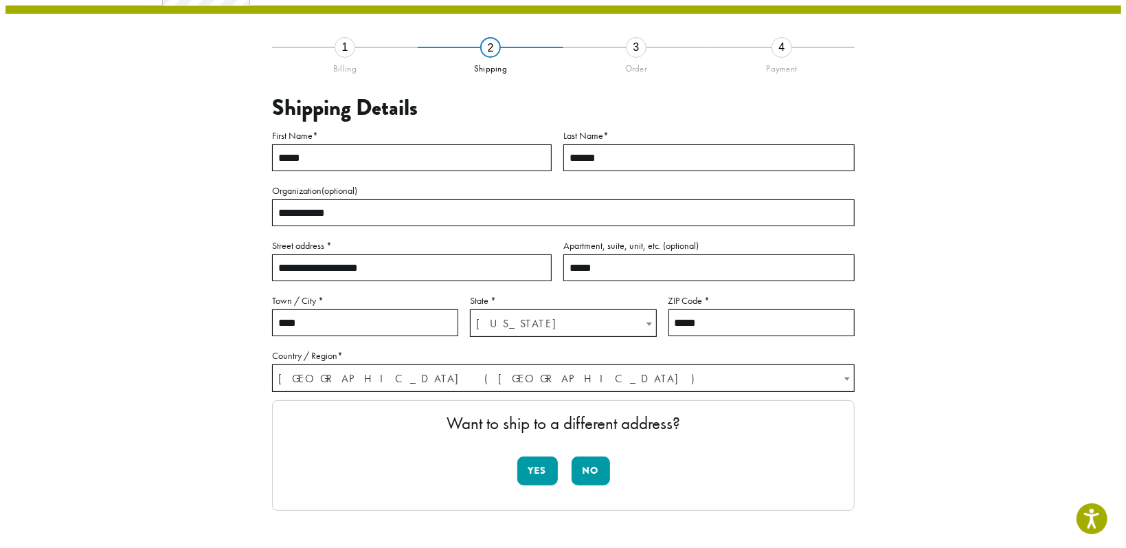
scroll to position [78, 0]
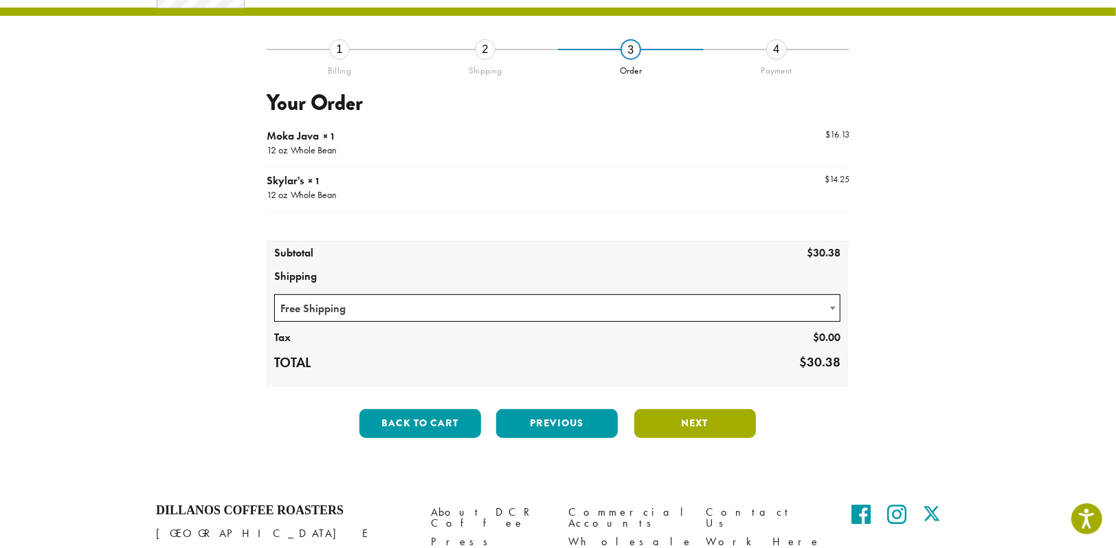
click at [691, 427] on button "Next" at bounding box center [695, 423] width 122 height 29
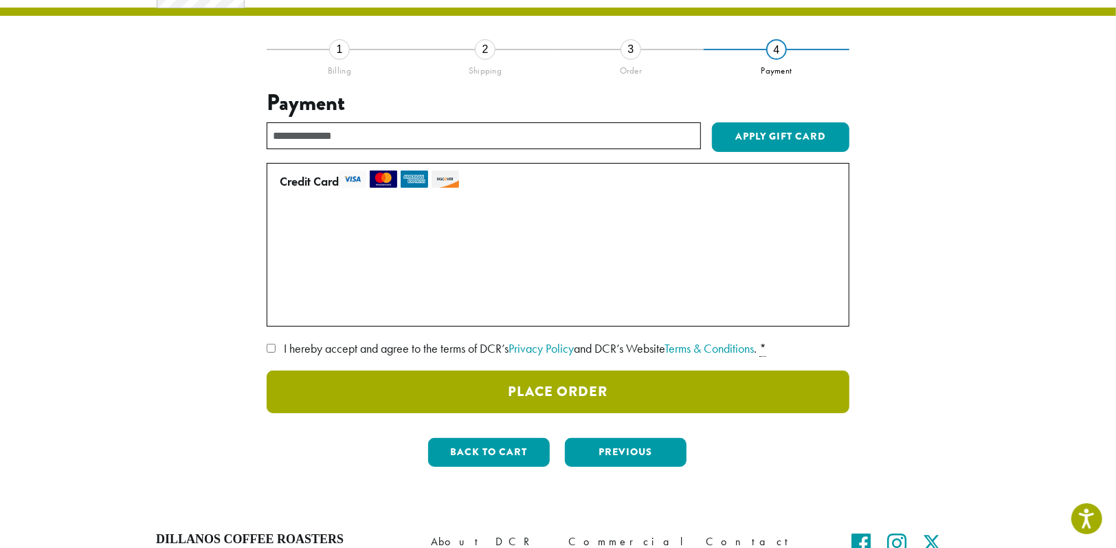
click at [558, 388] on button "Place Order" at bounding box center [558, 391] width 583 height 43
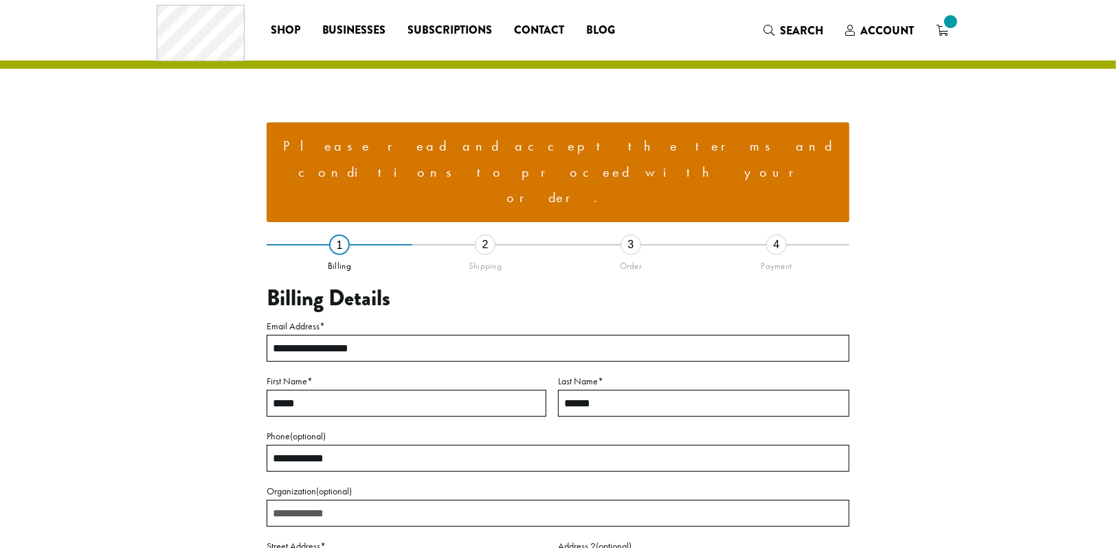
select select "**"
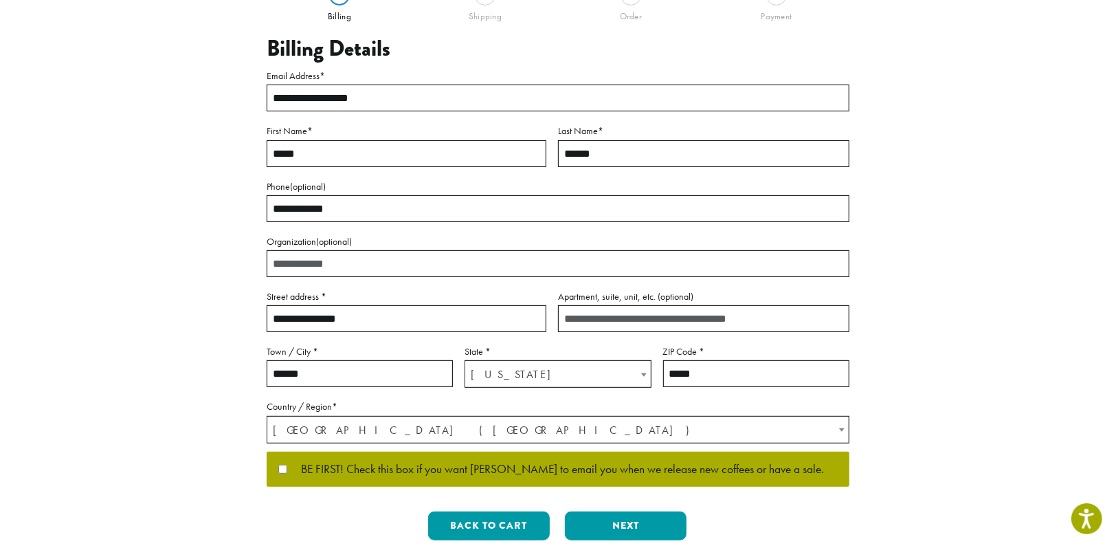
scroll to position [434, 0]
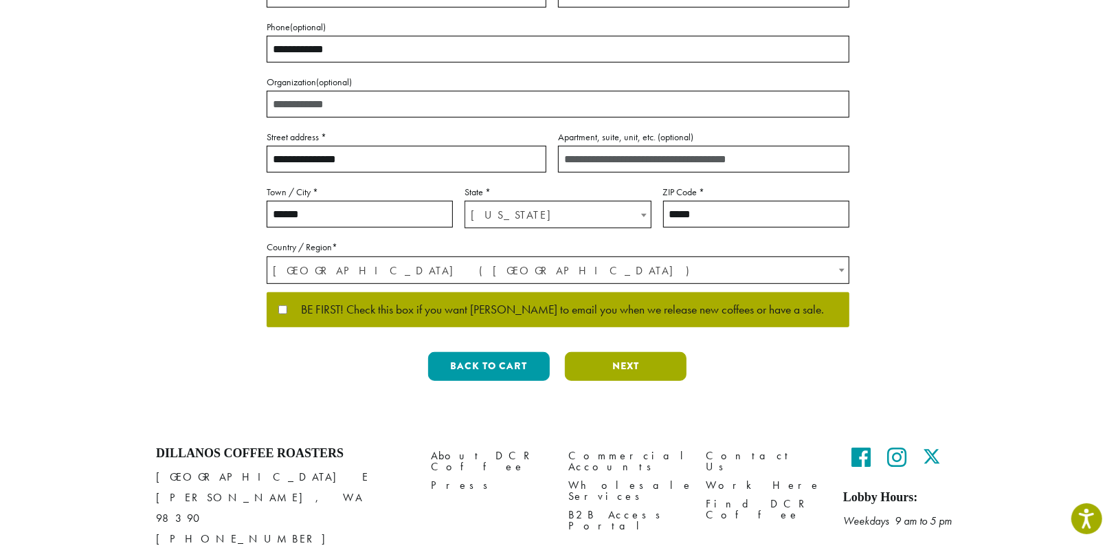
click at [627, 352] on button "Next" at bounding box center [626, 366] width 122 height 29
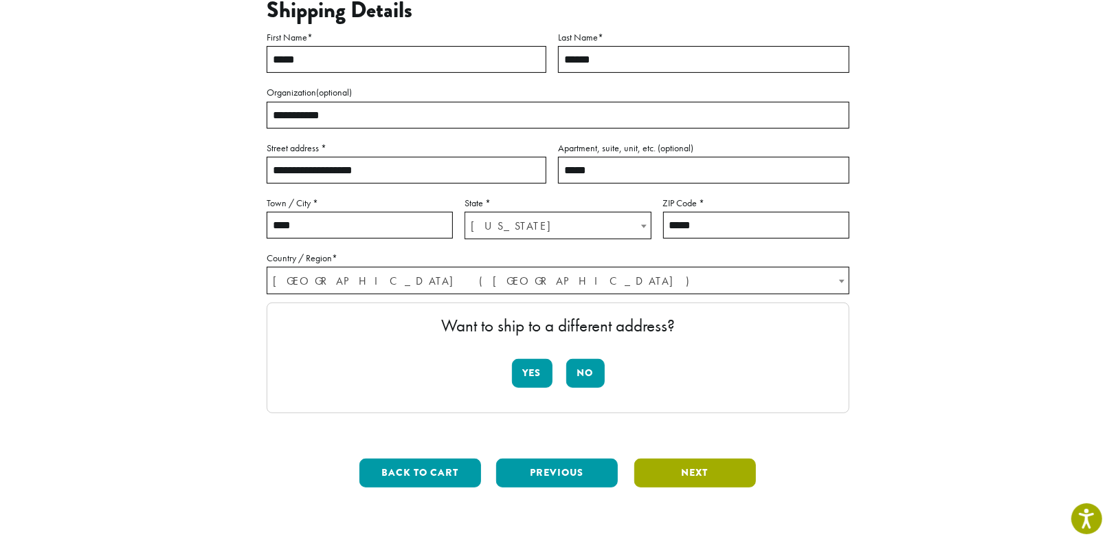
scroll to position [352, 0]
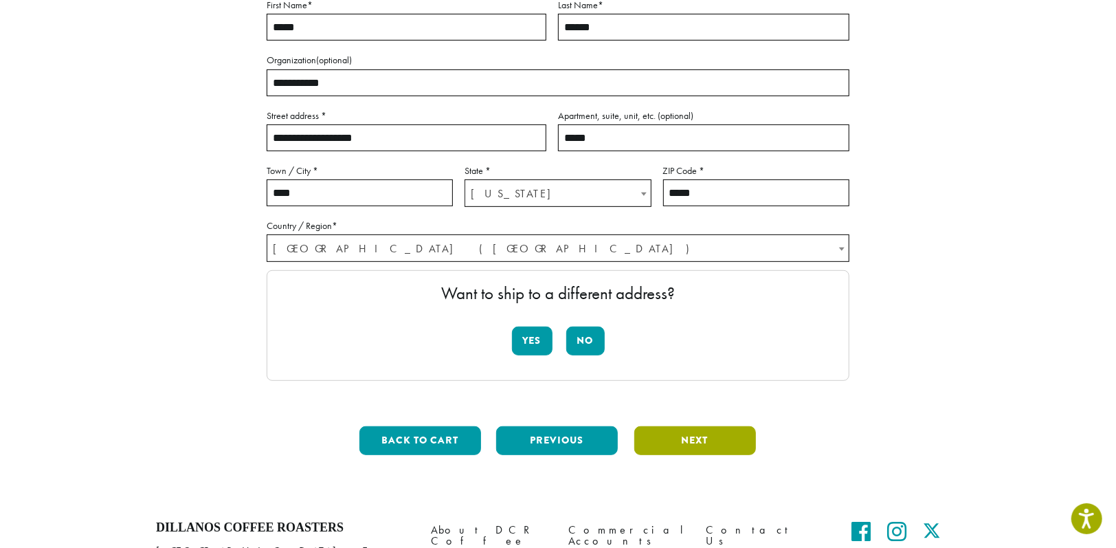
click at [688, 426] on button "Next" at bounding box center [695, 440] width 122 height 29
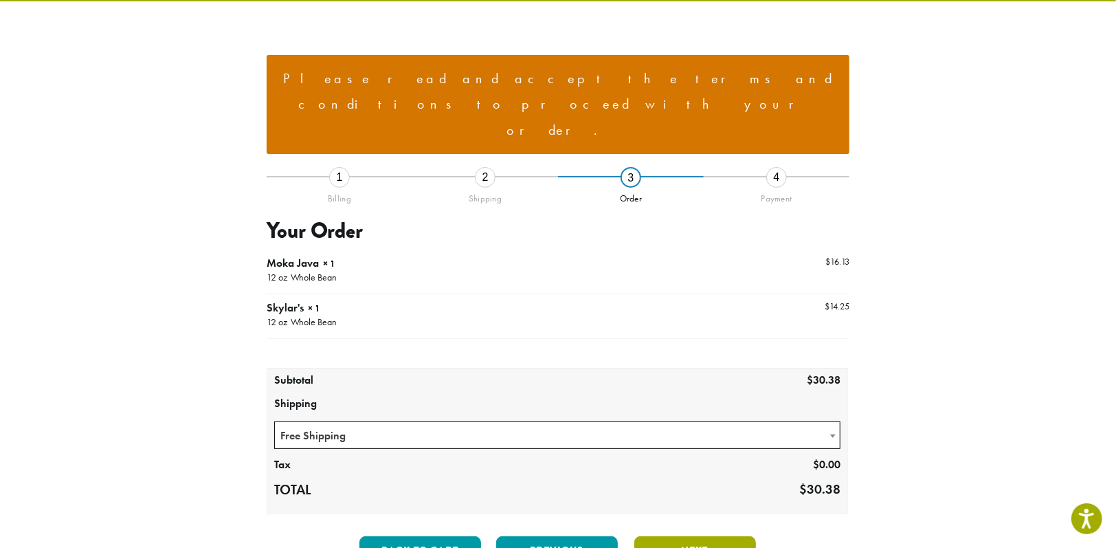
scroll to position [276, 0]
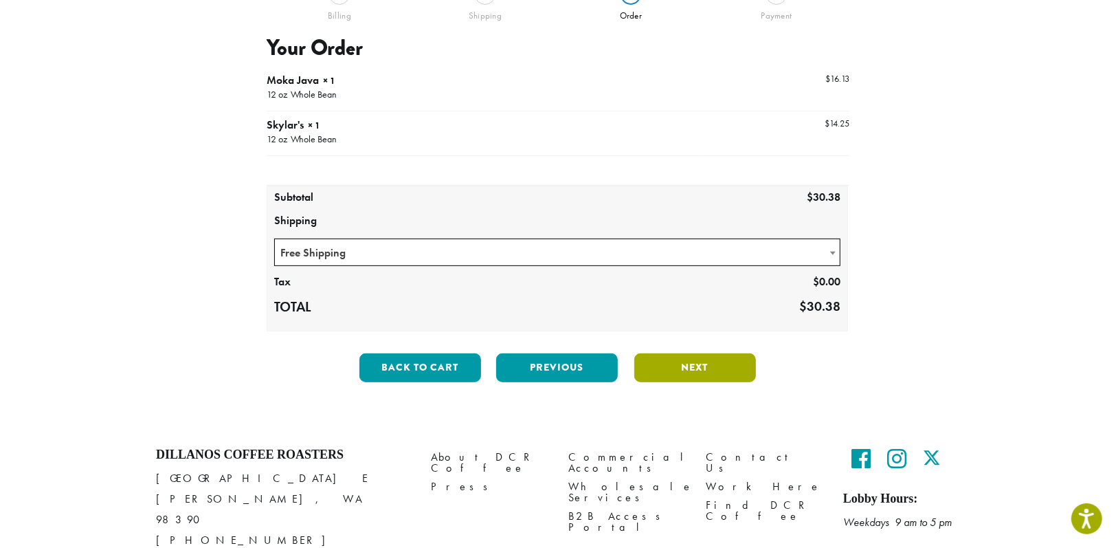
click at [695, 353] on button "Next" at bounding box center [695, 367] width 122 height 29
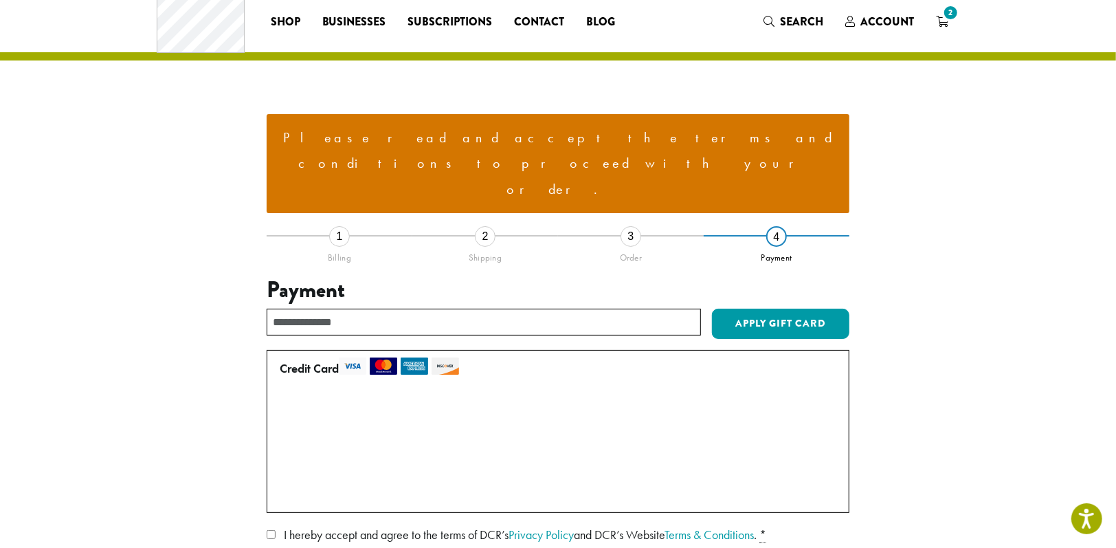
scroll to position [0, 0]
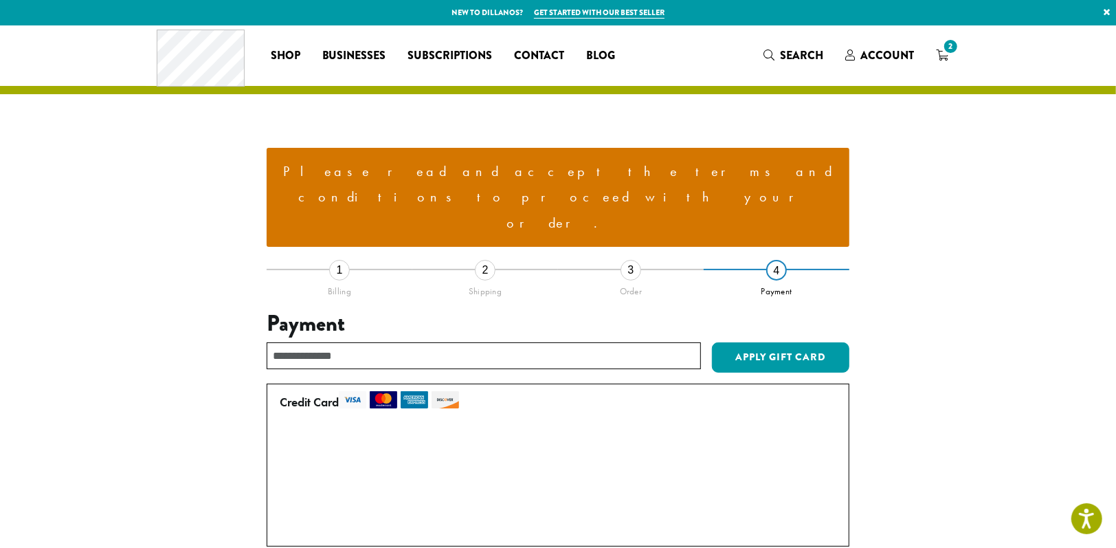
click at [462, 176] on li "Please read and accept the terms and conditions to proceed with your order." at bounding box center [558, 198] width 561 height 78
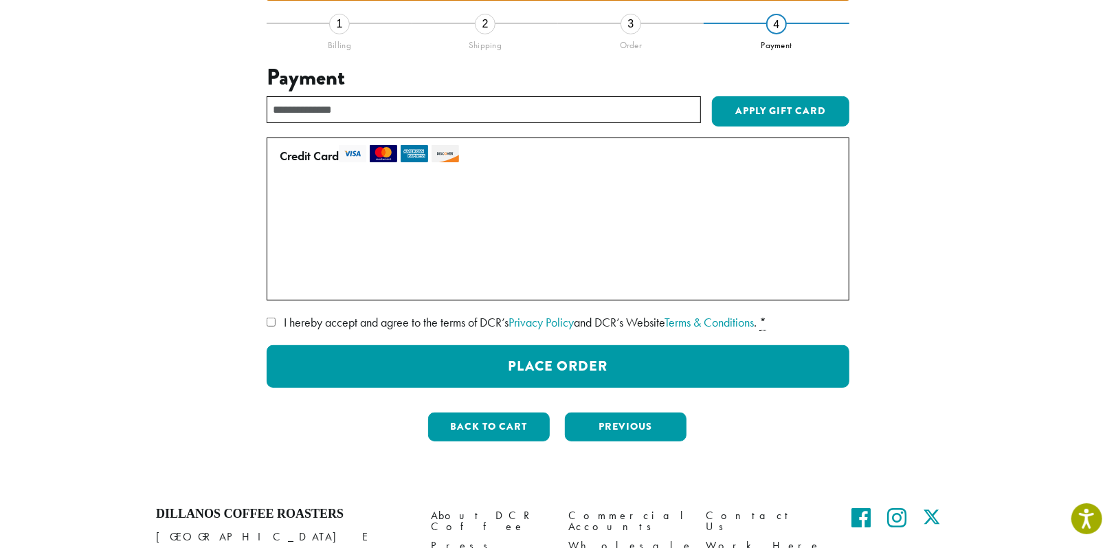
scroll to position [275, 0]
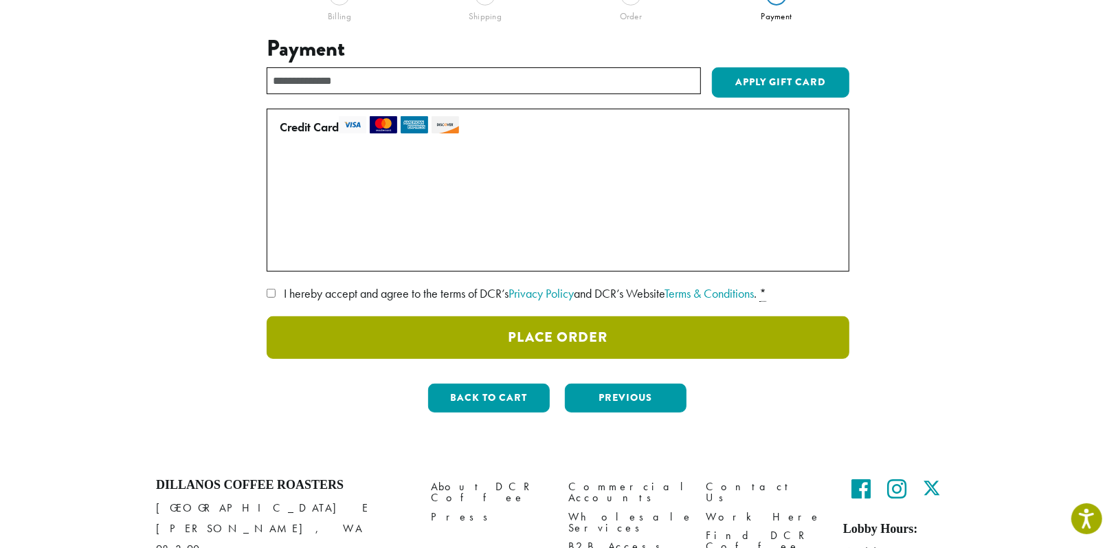
click at [583, 316] on button "Place Order" at bounding box center [558, 337] width 583 height 43
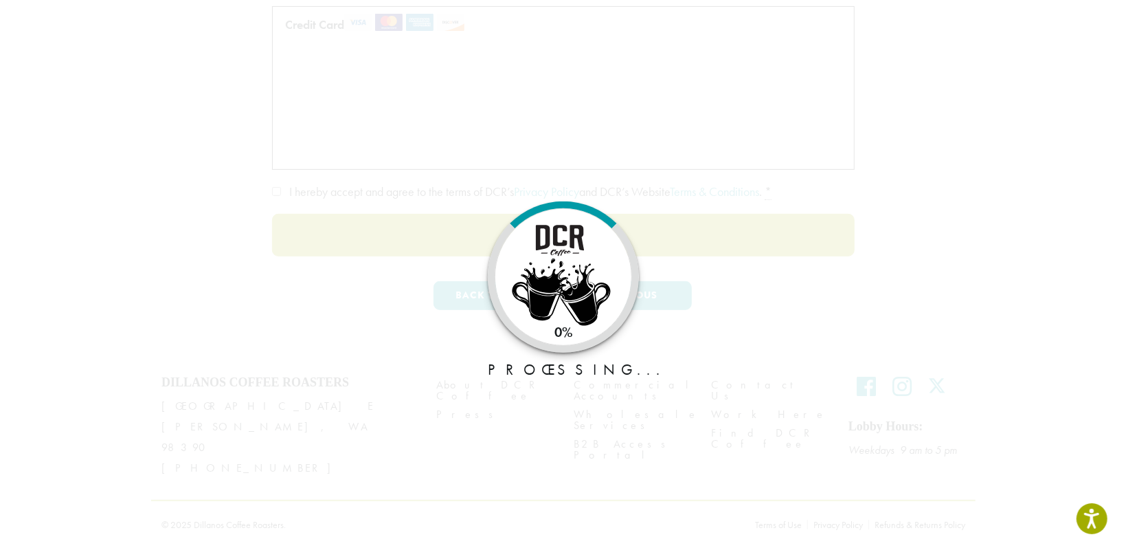
scroll to position [215, 0]
